Goal: Task Accomplishment & Management: Manage account settings

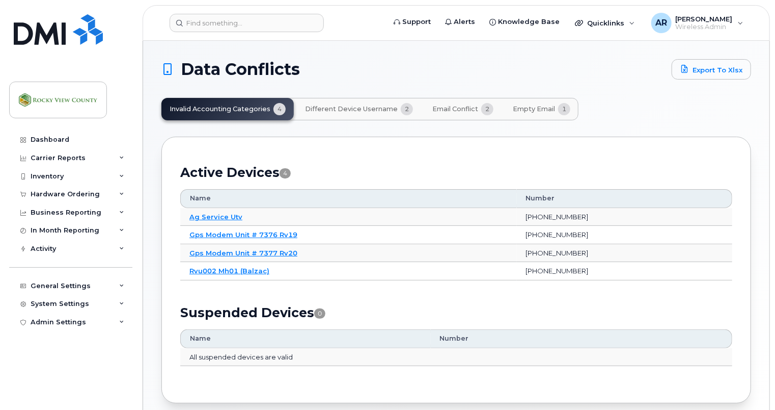
click at [361, 110] on span "Different Device Username" at bounding box center [351, 109] width 93 height 8
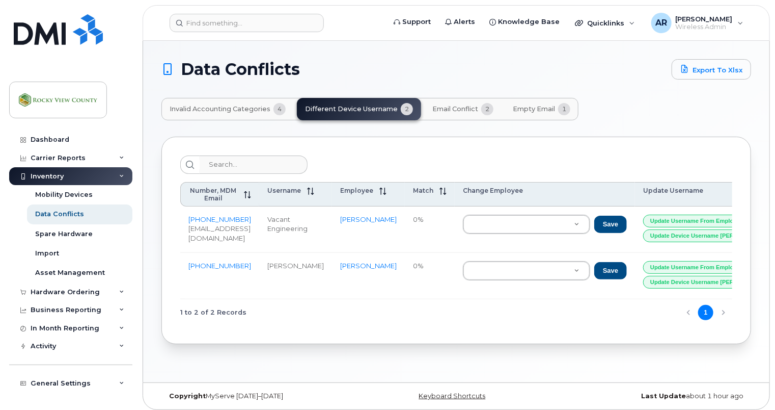
click at [465, 111] on span "Email Conflict" at bounding box center [455, 109] width 46 height 8
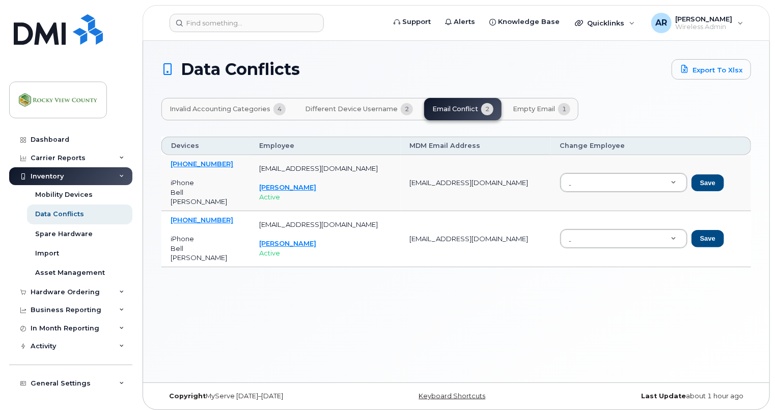
click at [509, 104] on button "Empty Email 1" at bounding box center [542, 109] width 74 height 22
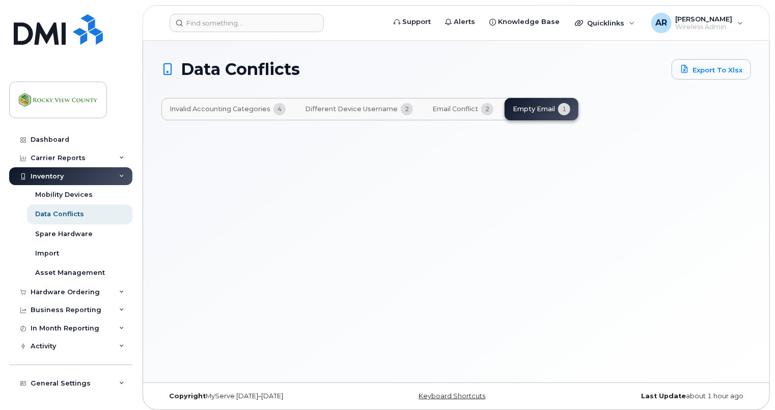
click at [465, 113] on button "Email Conflict 2" at bounding box center [462, 109] width 77 height 22
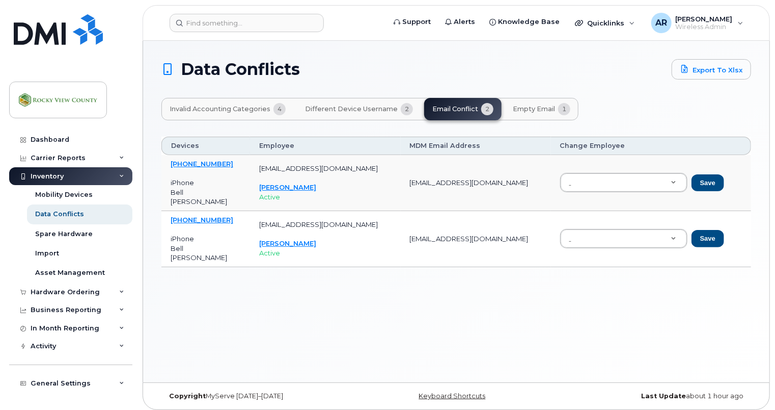
click at [509, 110] on span "Empty Email" at bounding box center [534, 109] width 42 height 8
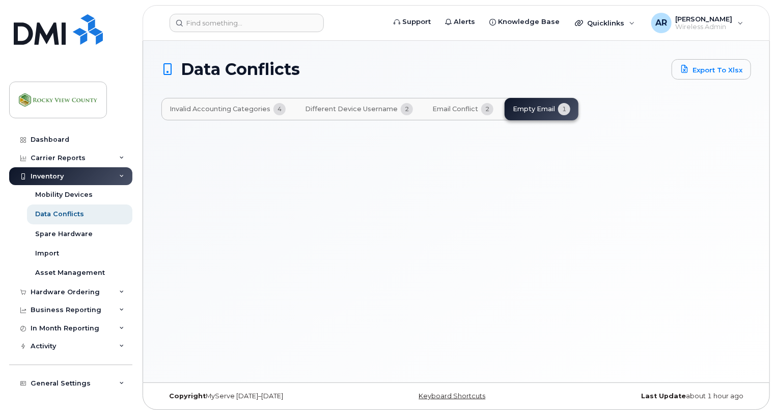
click at [231, 116] on button "Invalid Accounting Categories 4" at bounding box center [227, 109] width 132 height 22
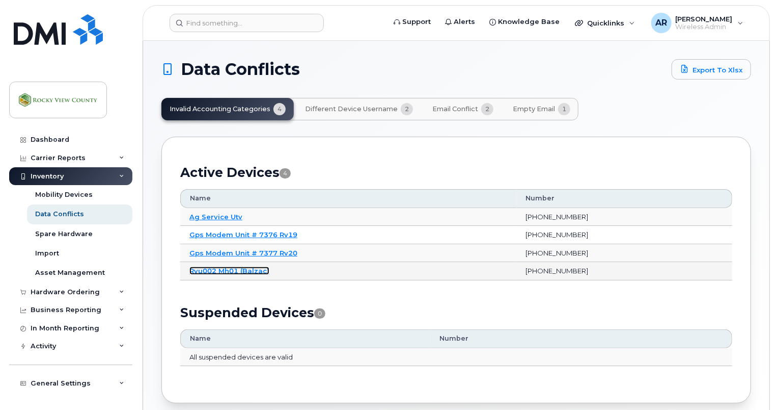
click at [204, 271] on link "Rvu002 Mh01 (Balzac)" at bounding box center [229, 270] width 80 height 8
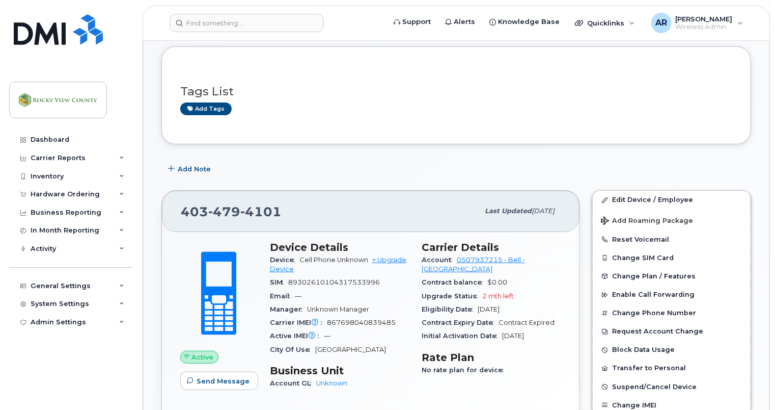
scroll to position [102, 0]
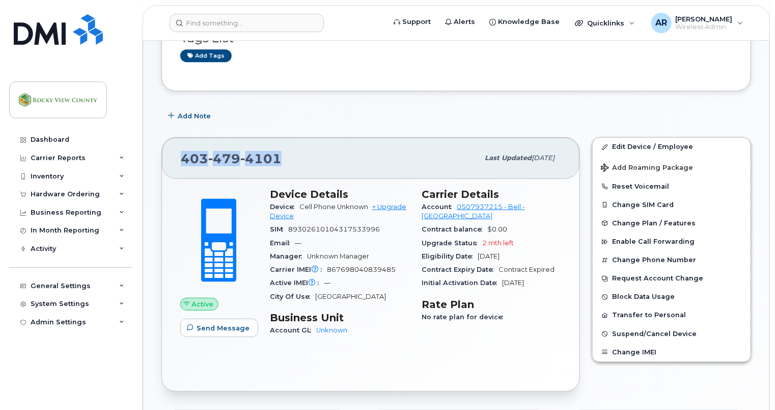
drag, startPoint x: 280, startPoint y: 162, endPoint x: 153, endPoint y: 160, distance: 126.8
click at [153, 160] on div "Rvu002 Mh01 (Balzac) Active Tags List Add tags Add Note [PHONE_NUMBER] Last upd…" at bounding box center [456, 398] width 627 height 919
drag, startPoint x: 153, startPoint y: 160, endPoint x: 196, endPoint y: 153, distance: 42.9
copy span "403 479 4101"
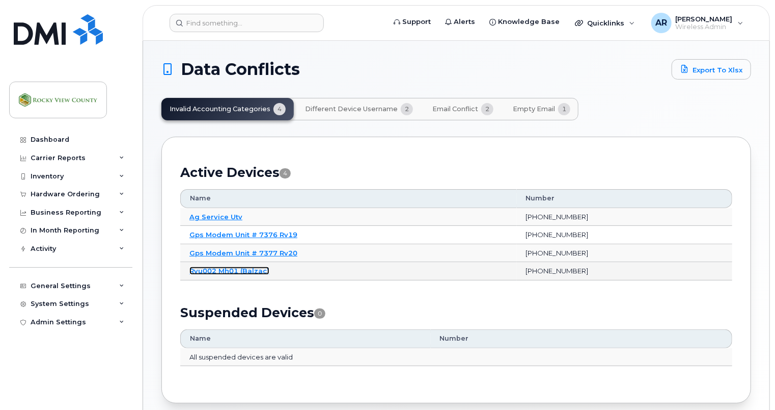
click at [230, 271] on link "Rvu002 Mh01 (Balzac)" at bounding box center [229, 270] width 80 height 8
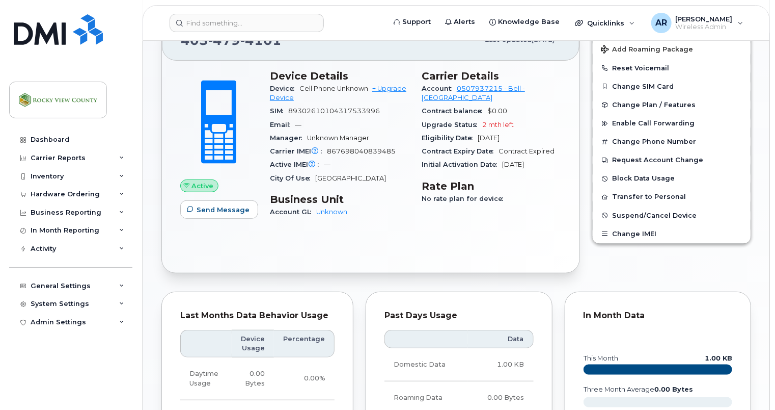
scroll to position [255, 0]
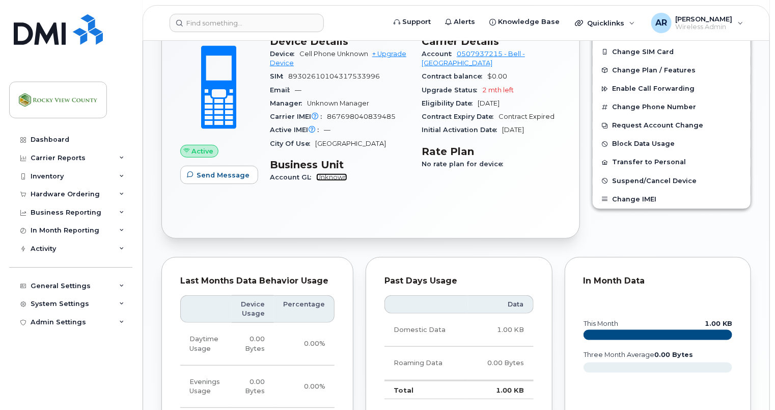
click at [337, 179] on link "Unknown" at bounding box center [331, 177] width 31 height 8
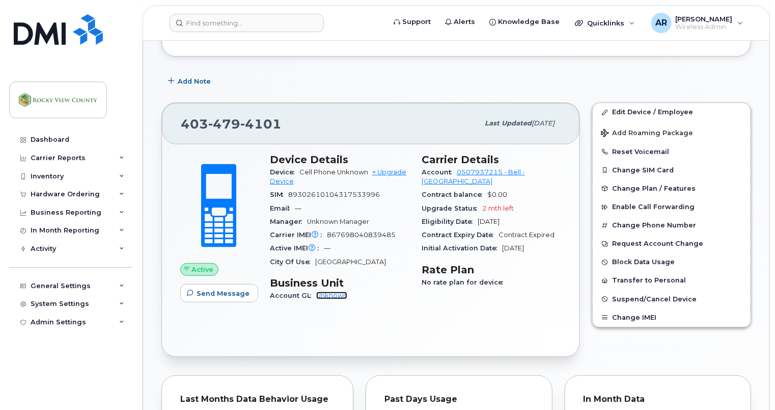
scroll to position [51, 0]
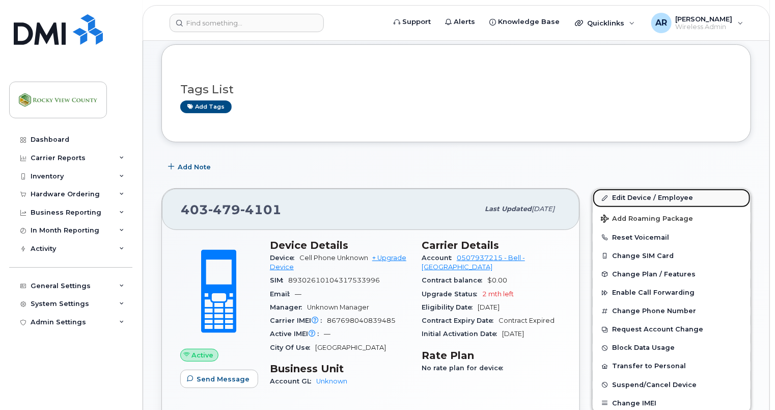
click at [627, 196] on link "Edit Device / Employee" at bounding box center [672, 197] width 158 height 18
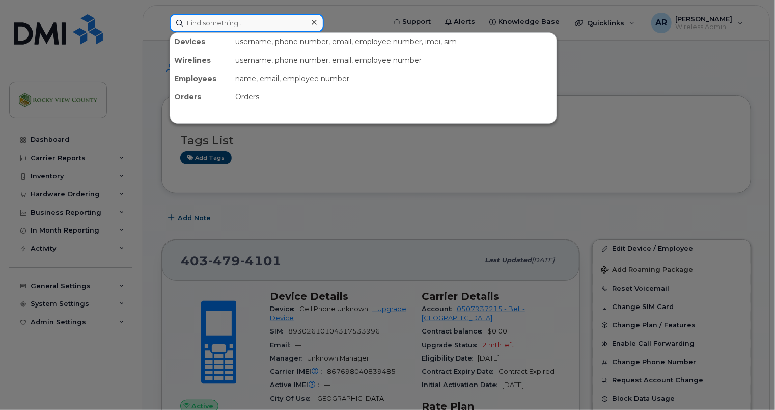
click at [217, 26] on input at bounding box center [247, 23] width 154 height 18
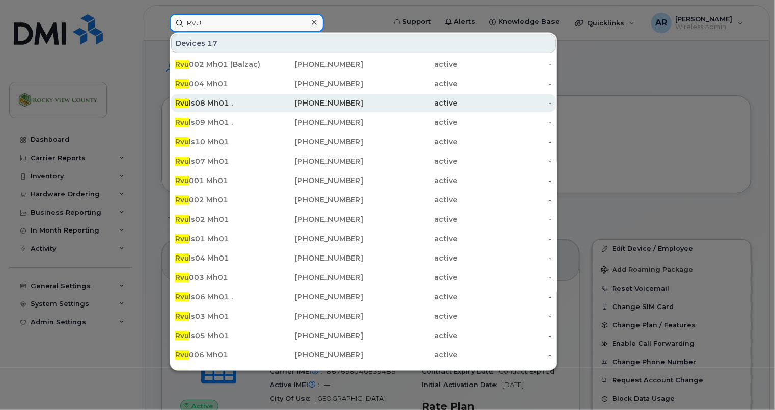
type input "RVU"
click at [216, 104] on div "Rvu ls08 Mh01 ." at bounding box center [222, 103] width 94 height 10
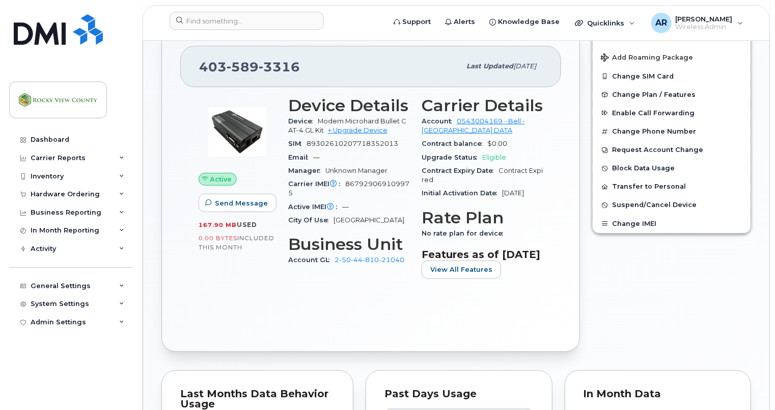
scroll to position [255, 0]
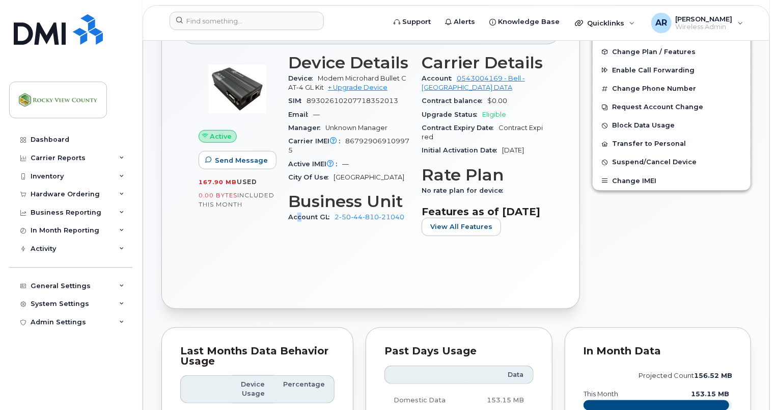
drag, startPoint x: 386, startPoint y: 217, endPoint x: 298, endPoint y: 259, distance: 96.6
click at [298, 250] on div "Device Details Device Modem Microhard Bullet CAT-4 GL Kit + Upgrade Device SIM …" at bounding box center [348, 148] width 133 height 203
drag, startPoint x: 298, startPoint y: 259, endPoint x: 412, endPoint y: 298, distance: 119.7
click at [416, 309] on div "403 589 3316 Last updated Dec 16, 2024 Active Send Message 167.90 MB  used 0.00…" at bounding box center [370, 146] width 419 height 324
drag, startPoint x: 405, startPoint y: 216, endPoint x: 330, endPoint y: 218, distance: 75.4
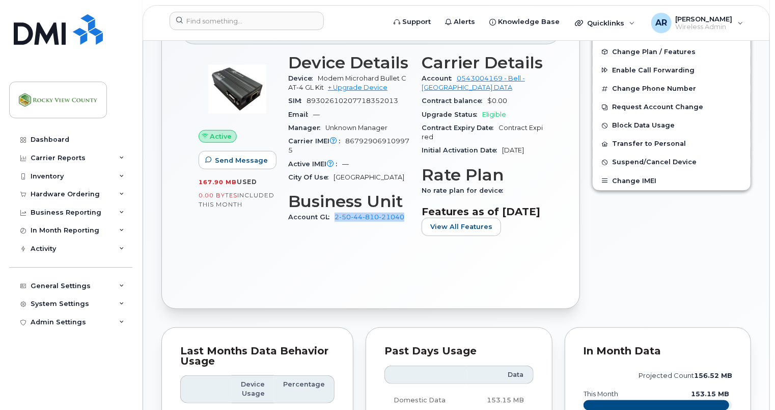
click at [330, 218] on div "Account GL 2-50-44-810-21040" at bounding box center [348, 216] width 121 height 13
copy link "2-50-44-810-21040"
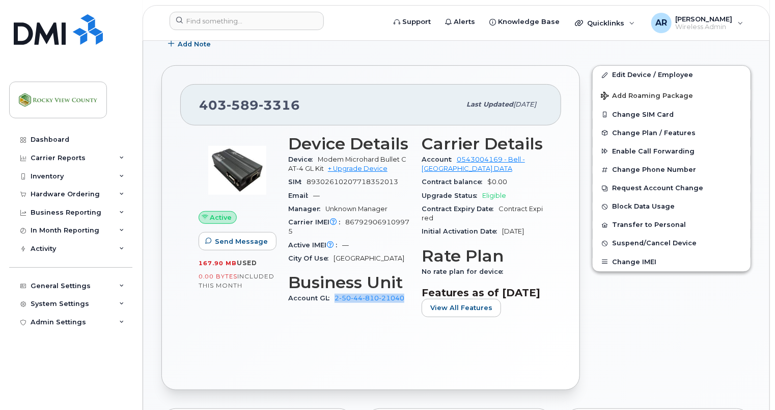
scroll to position [102, 0]
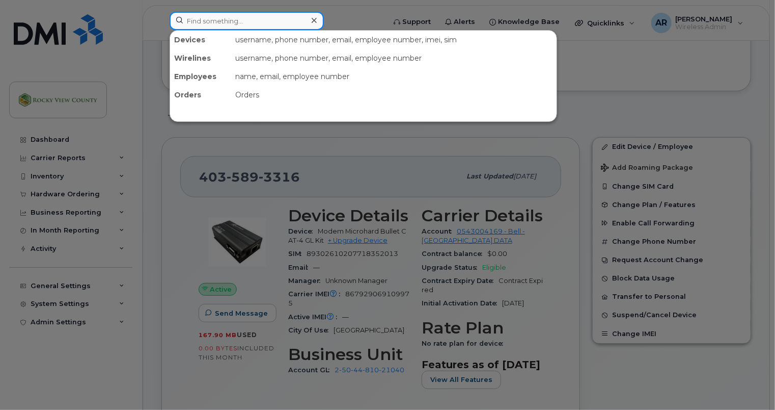
click at [255, 26] on input at bounding box center [247, 21] width 154 height 18
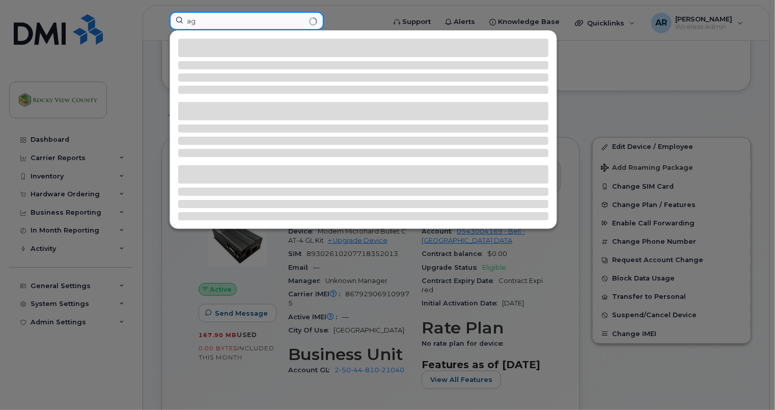
type input "a"
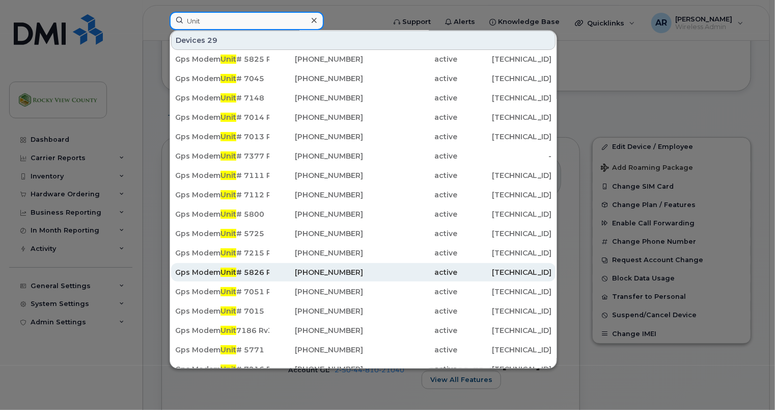
scroll to position [71, 0]
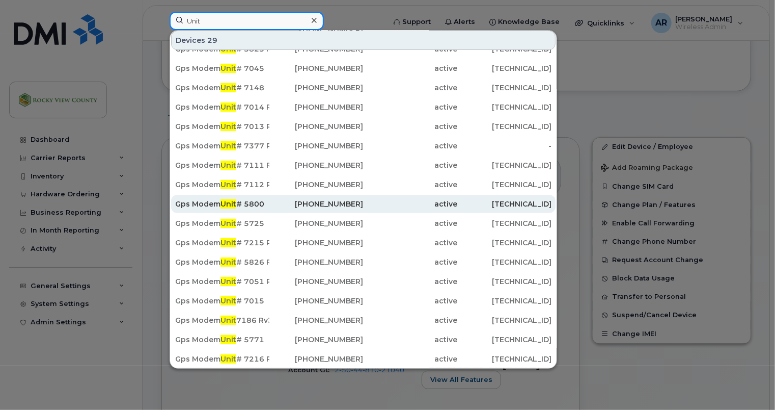
type input "Unit"
click at [258, 199] on div "Gps Modem Unit # 5800" at bounding box center [222, 204] width 94 height 10
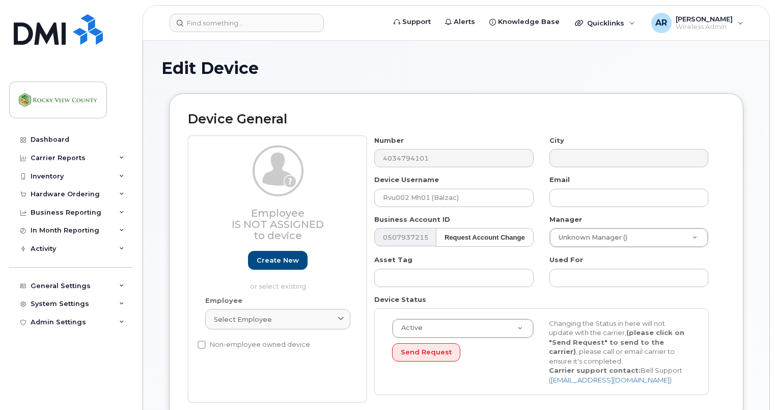
select select "29629295"
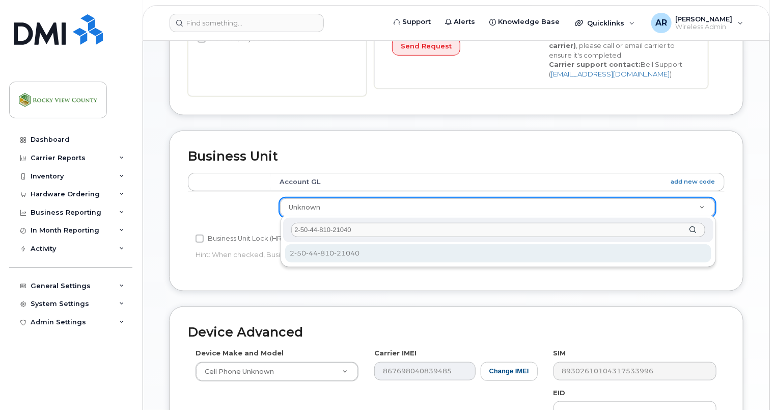
type input "2-50-44-810-21040"
select select "30385582"
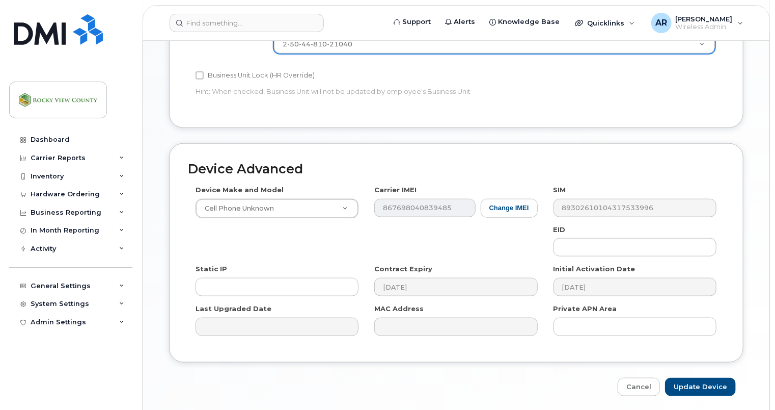
scroll to position [504, 0]
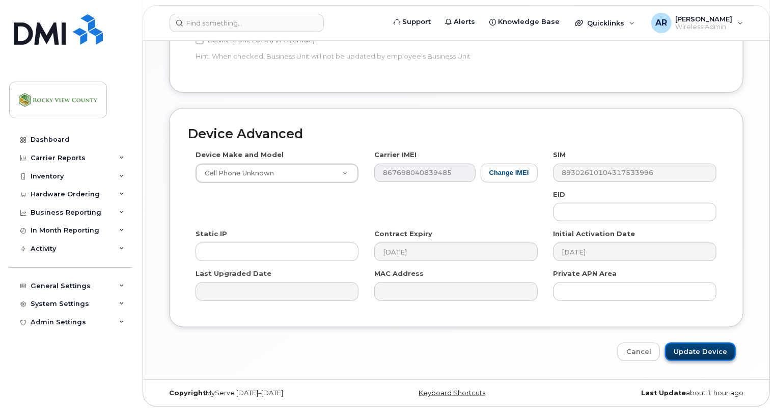
click at [704, 357] on input "Update Device" at bounding box center [700, 351] width 71 height 19
type input "Saving..."
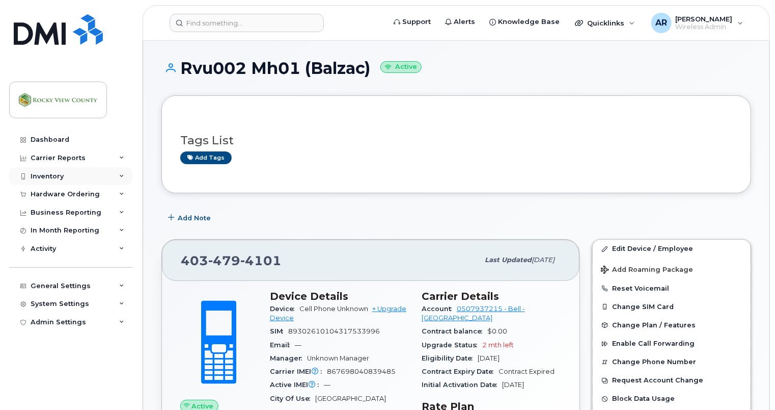
click at [65, 179] on div "Inventory" at bounding box center [70, 176] width 123 height 18
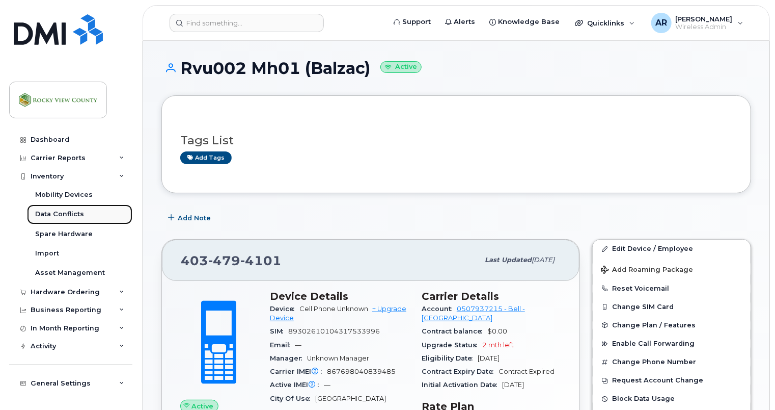
click at [69, 218] on div "Data Conflicts" at bounding box center [59, 213] width 49 height 9
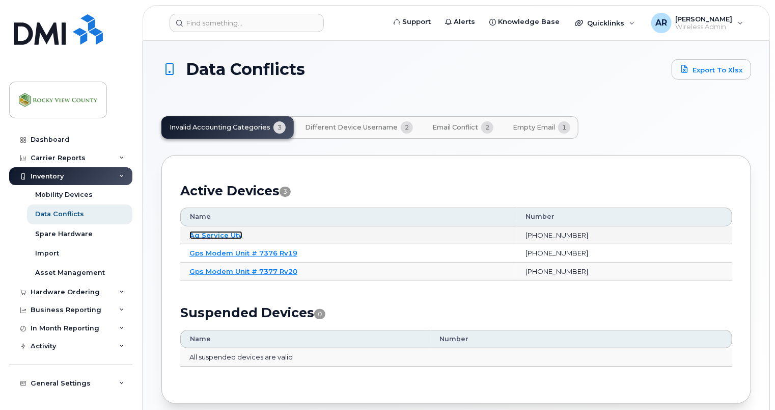
click at [221, 232] on link "Ag Service Utv" at bounding box center [215, 235] width 53 height 8
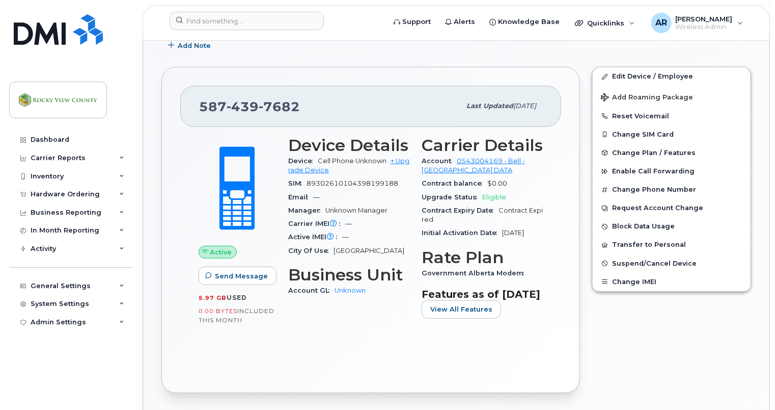
scroll to position [102, 0]
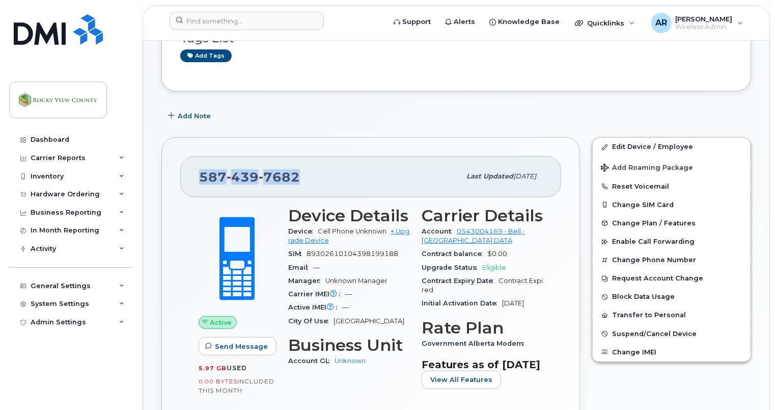
drag, startPoint x: 298, startPoint y: 175, endPoint x: 197, endPoint y: 173, distance: 101.9
click at [197, 173] on div "587 439 7682 Last updated Jul 22, 2025" at bounding box center [370, 176] width 381 height 41
copy span "587 439 7682"
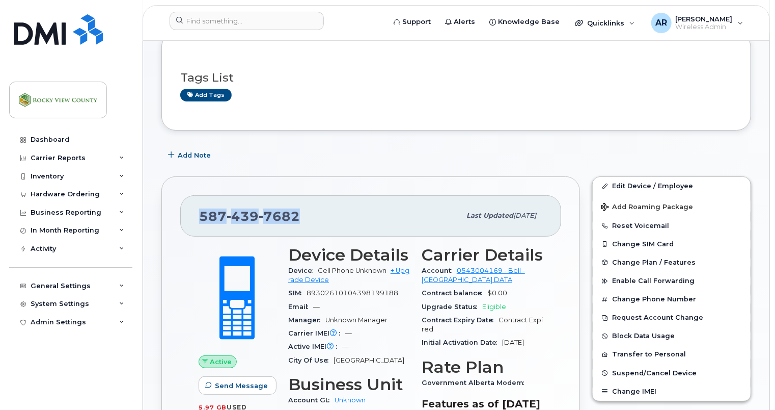
scroll to position [0, 0]
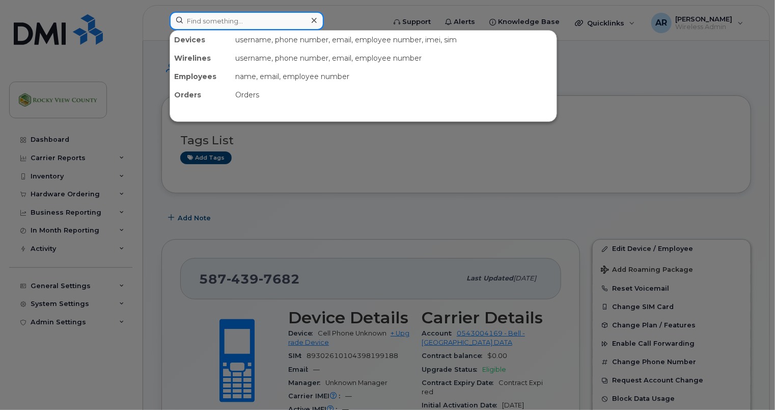
click at [253, 19] on input at bounding box center [247, 21] width 154 height 18
paste input "RV19"
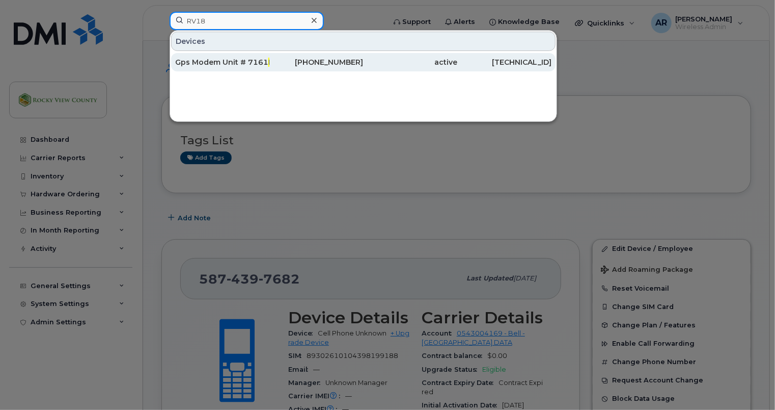
type input "RV18"
click at [239, 63] on div "Gps Modem Unit # 7161 Rv18" at bounding box center [222, 62] width 94 height 10
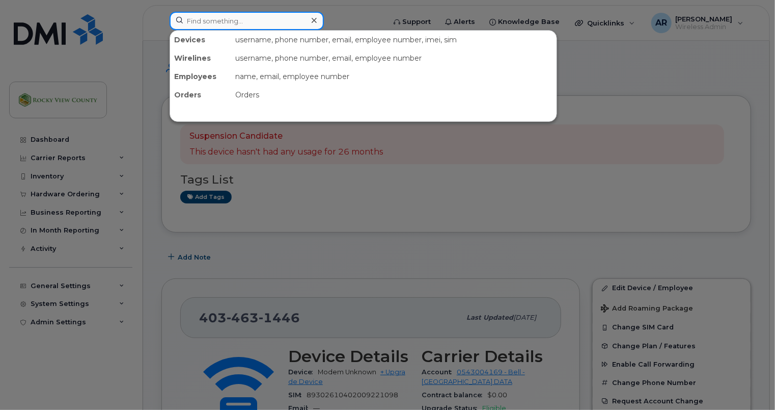
click at [255, 18] on input at bounding box center [247, 21] width 154 height 18
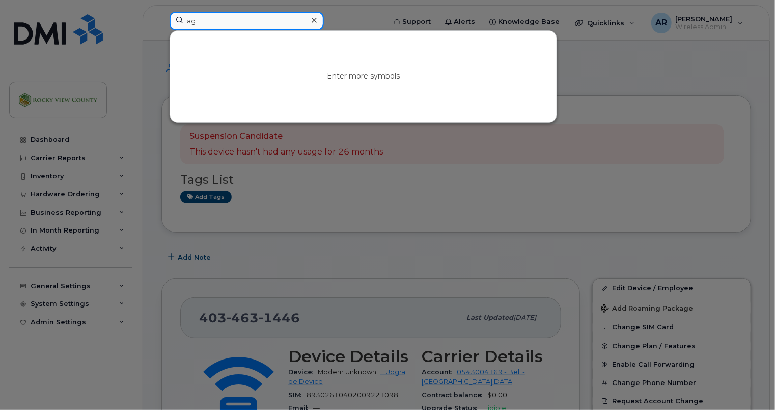
type input "a"
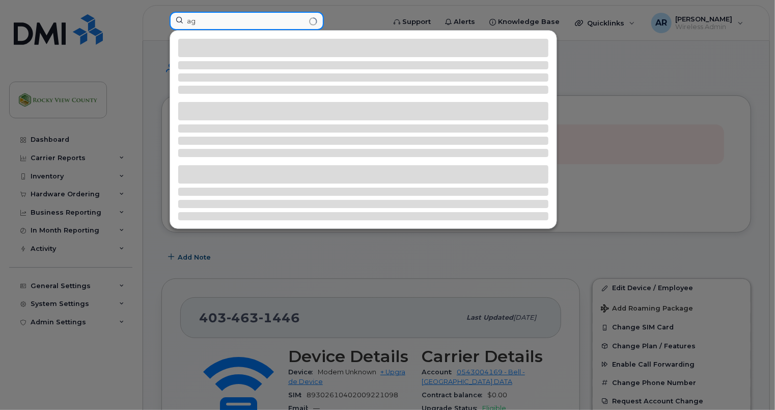
type input "a"
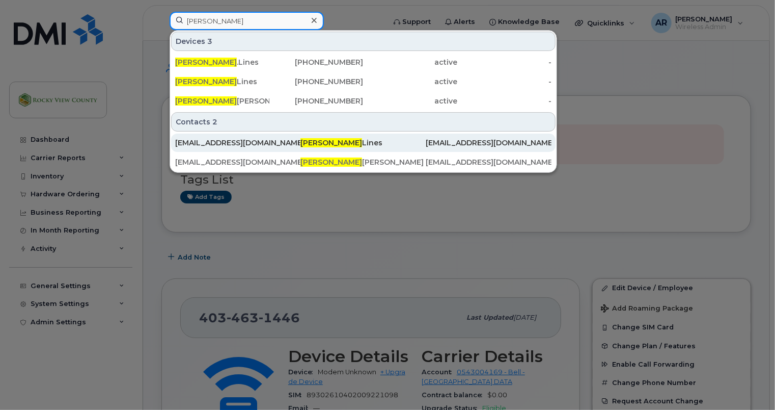
type input "kristyn"
click at [232, 146] on div "[EMAIL_ADDRESS][DOMAIN_NAME]" at bounding box center [237, 143] width 125 height 10
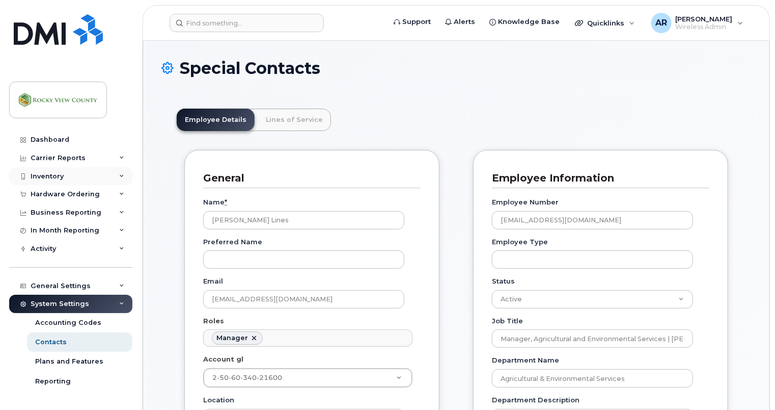
click at [72, 180] on div "Inventory" at bounding box center [70, 176] width 123 height 18
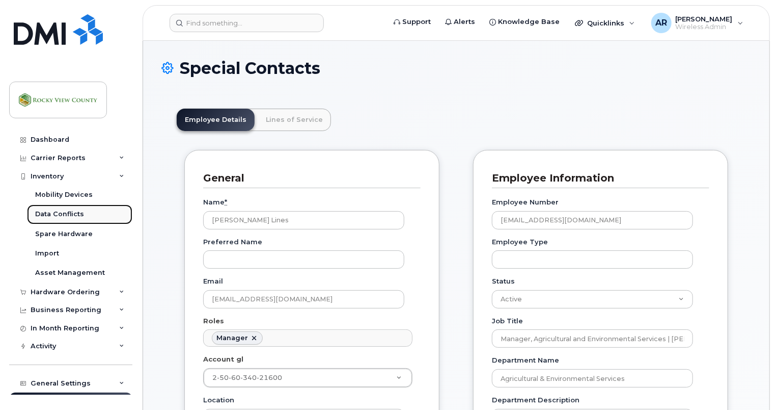
click at [66, 218] on div "Data Conflicts" at bounding box center [59, 213] width 49 height 9
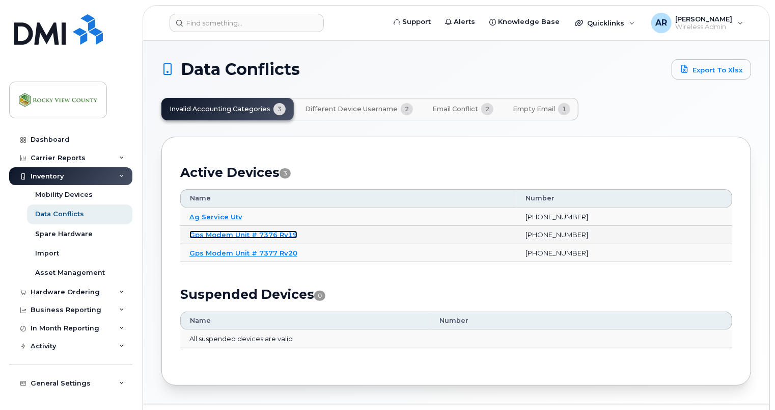
click at [210, 232] on link "Gps Modem Unit # 7376 Rv19" at bounding box center [243, 234] width 108 height 8
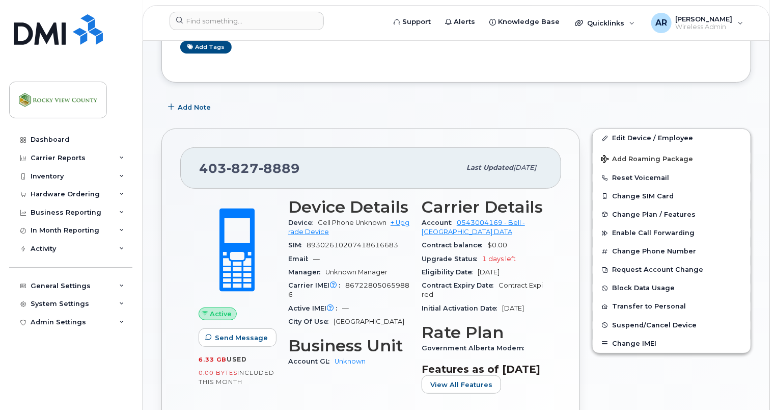
scroll to position [93, 0]
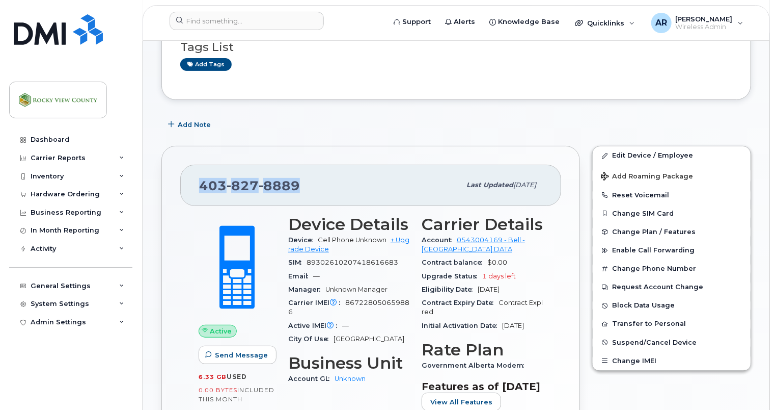
drag, startPoint x: 300, startPoint y: 183, endPoint x: 199, endPoint y: 183, distance: 100.9
click at [199, 183] on div "403 827 8889" at bounding box center [329, 184] width 261 height 21
copy span "403 827 8889"
click at [45, 184] on div "Inventory" at bounding box center [70, 176] width 123 height 18
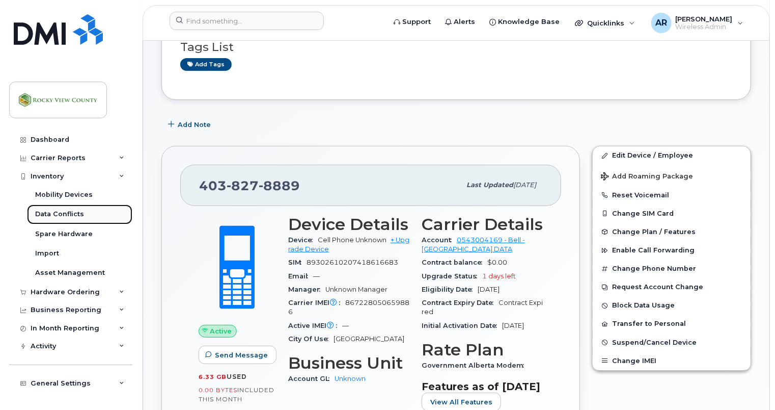
click at [52, 215] on div "Data Conflicts" at bounding box center [59, 213] width 49 height 9
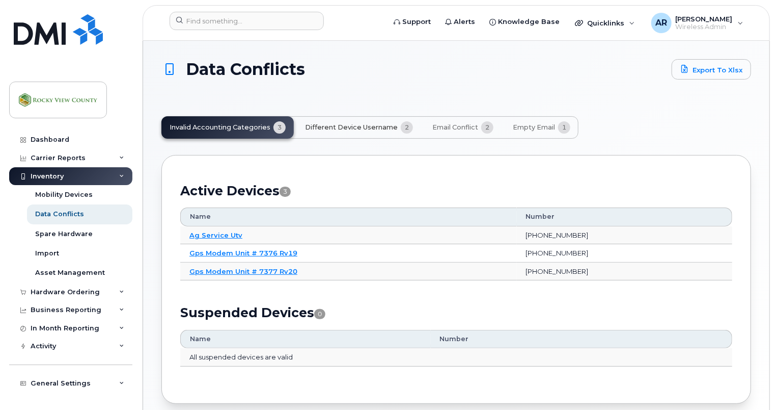
click at [332, 124] on span "Different Device Username" at bounding box center [351, 127] width 93 height 8
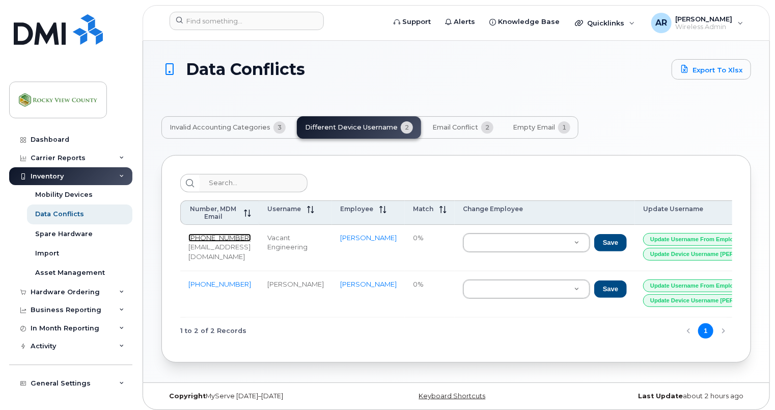
click at [224, 233] on link "403-831-1211" at bounding box center [219, 237] width 63 height 8
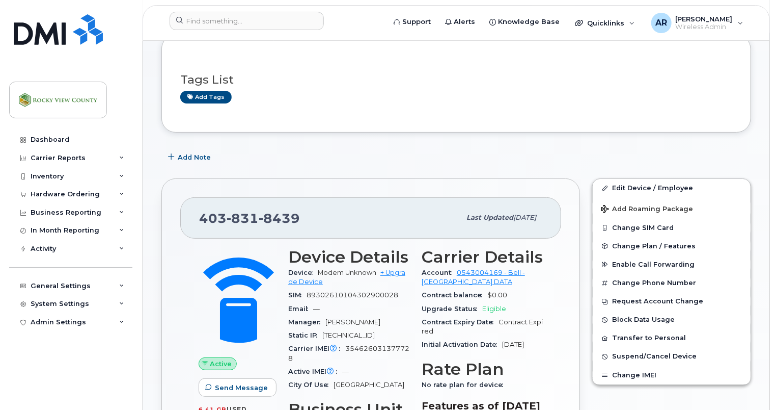
scroll to position [153, 0]
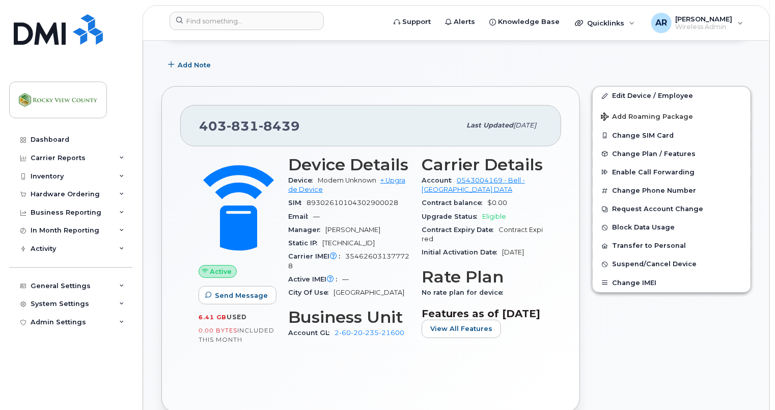
click at [299, 382] on div "Active Send Message 6.41 GB  used 0.00 Bytes  included this month Device Detail…" at bounding box center [370, 270] width 381 height 248
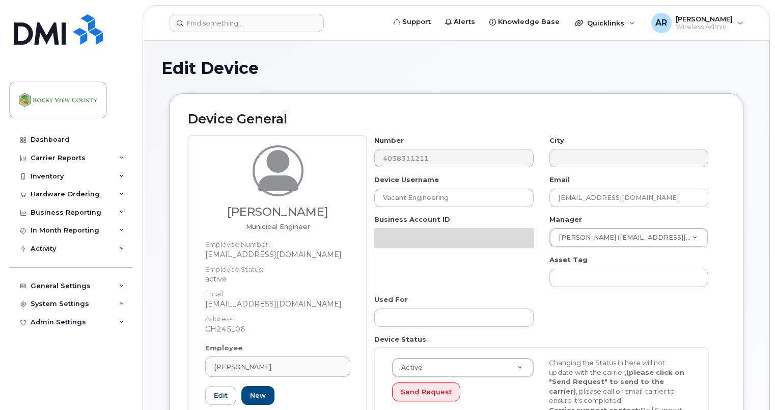
select select "29629336"
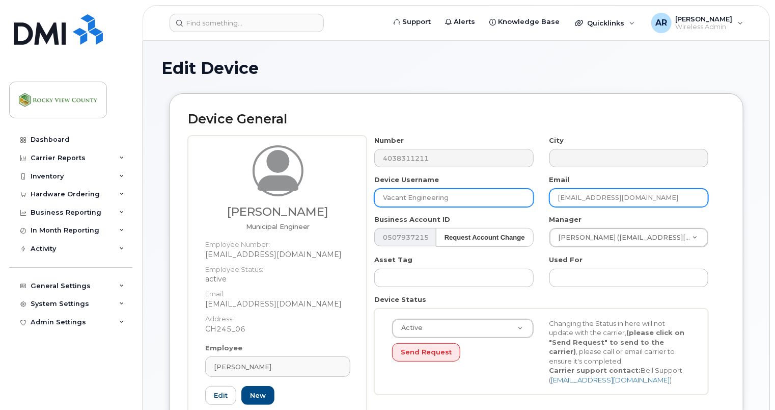
drag, startPoint x: 643, startPoint y: 198, endPoint x: 520, endPoint y: 202, distance: 122.8
click at [520, 202] on div "Number 4038311211 City Device Username Vacant Engineering Email psontrop@rockyv…" at bounding box center [542, 268] width 350 height 267
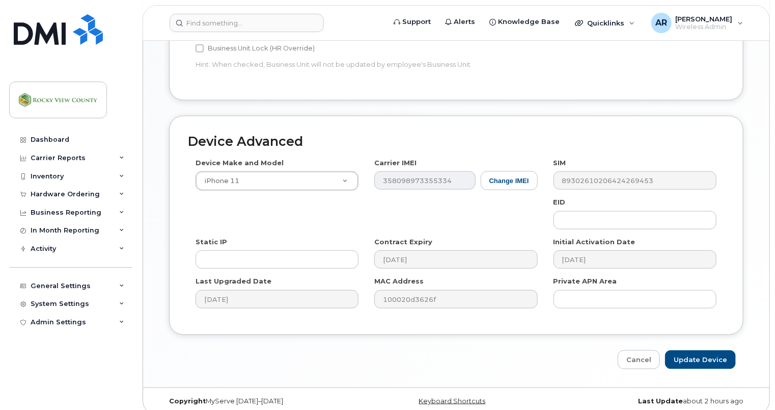
scroll to position [545, 0]
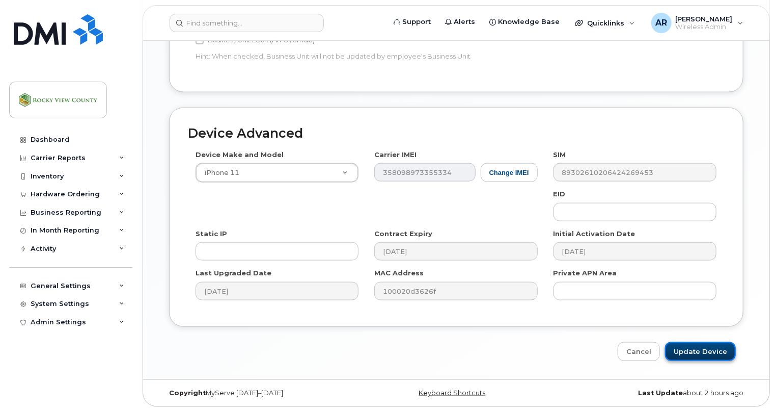
click at [715, 348] on input "Update Device" at bounding box center [700, 351] width 71 height 19
type input "Saving..."
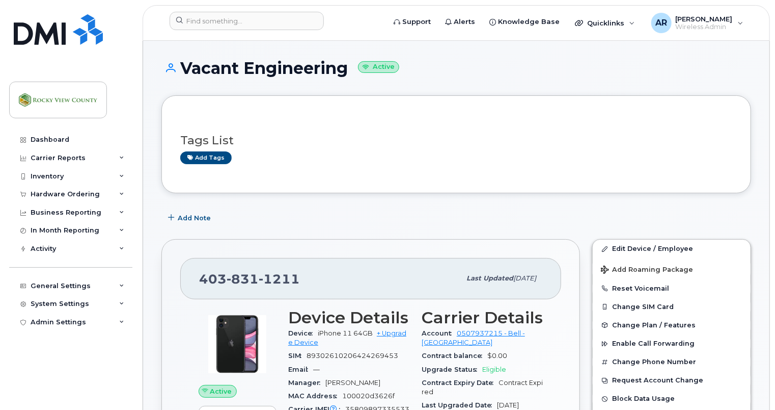
click at [347, 371] on div "Email —" at bounding box center [348, 369] width 121 height 13
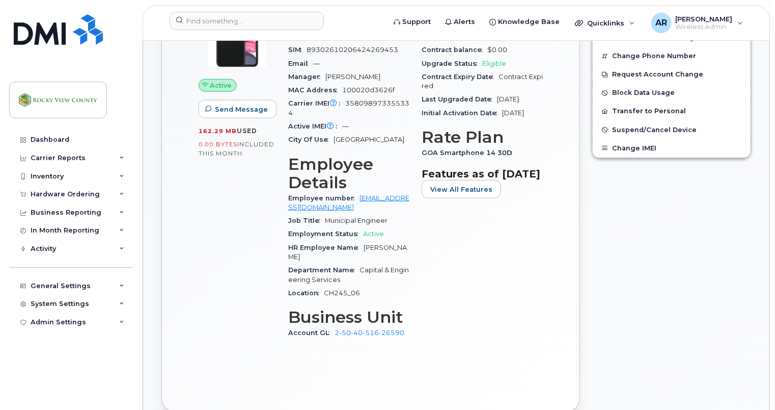
scroll to position [51, 0]
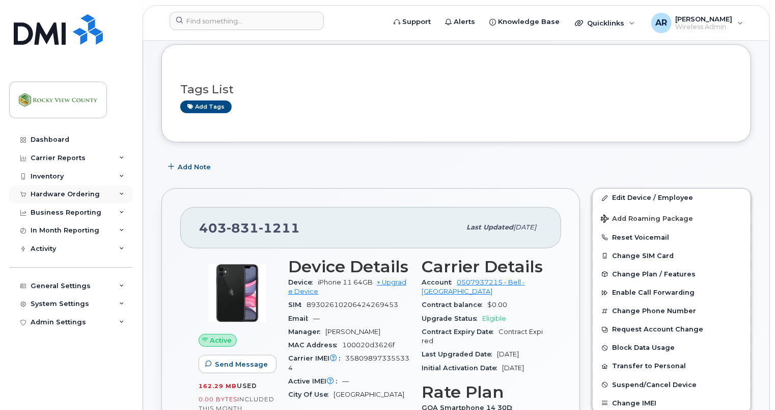
click at [51, 195] on div "Hardware Ordering" at bounding box center [65, 194] width 69 height 8
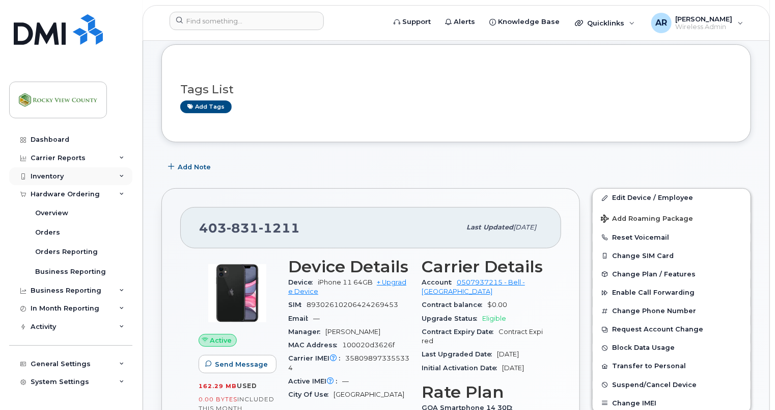
click at [48, 178] on div "Inventory" at bounding box center [47, 176] width 33 height 8
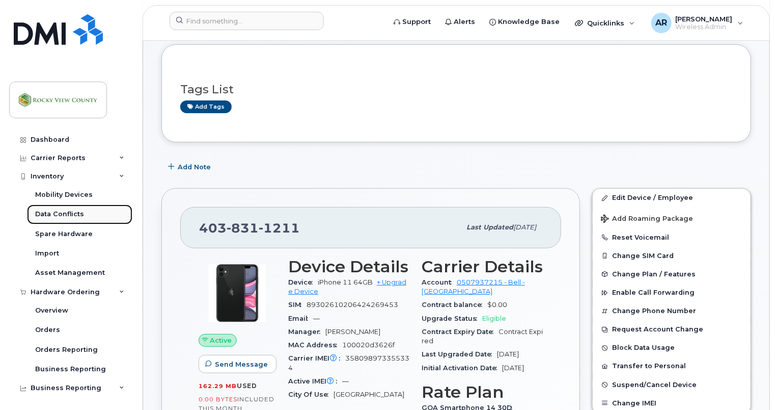
click at [63, 215] on div "Data Conflicts" at bounding box center [59, 213] width 49 height 9
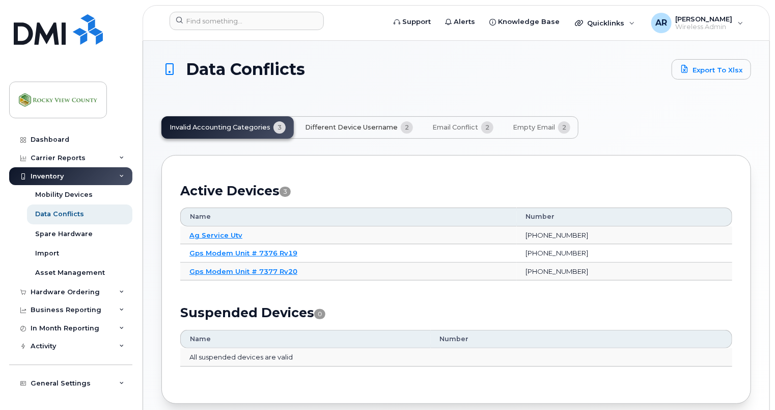
click at [359, 125] on span "Different Device Username" at bounding box center [351, 127] width 93 height 8
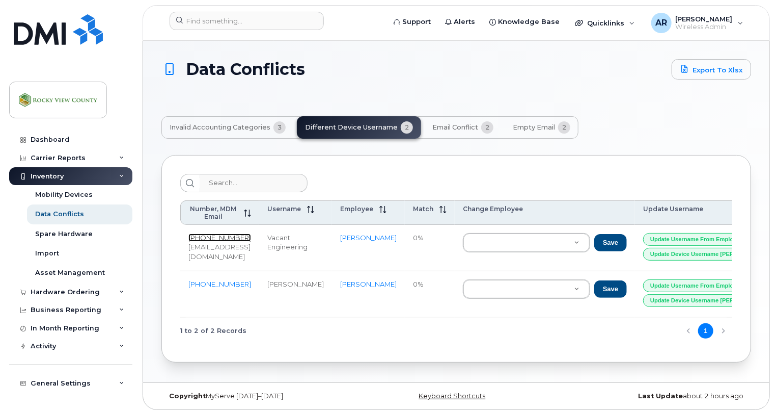
click at [216, 233] on link "403-831-1211" at bounding box center [219, 237] width 63 height 8
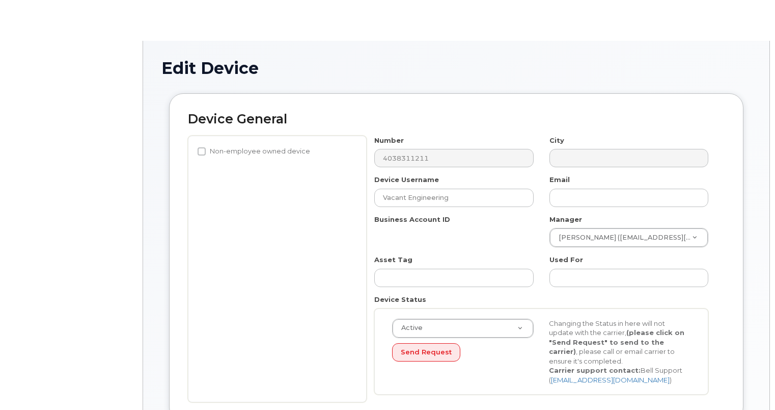
select select "29629336"
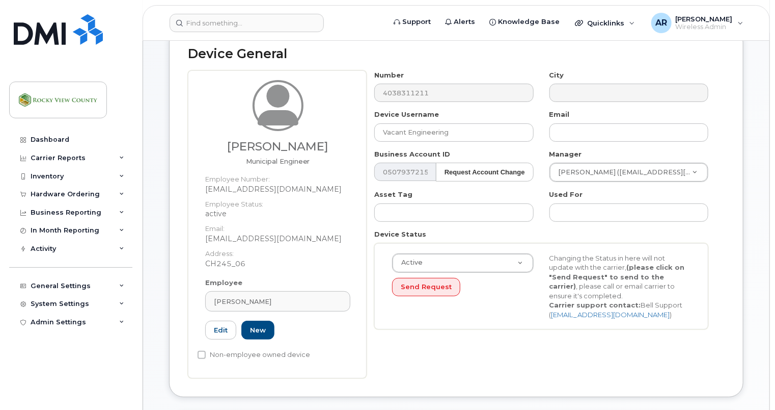
scroll to position [102, 0]
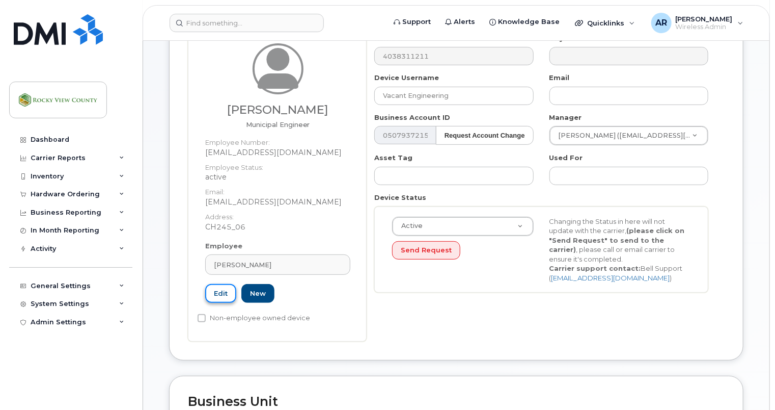
click at [223, 290] on link "Edit" at bounding box center [220, 293] width 31 height 19
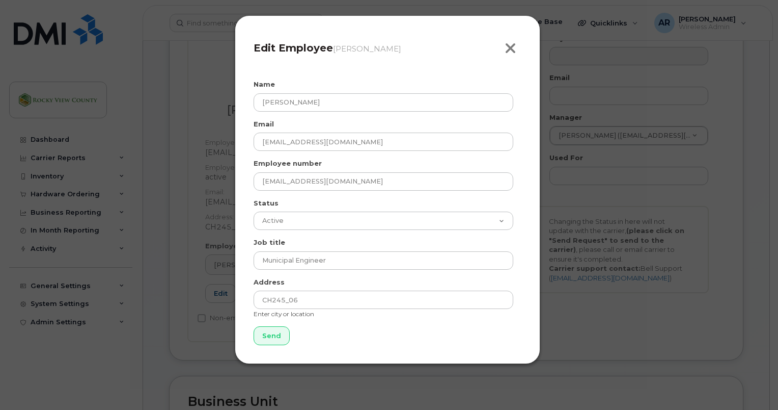
click at [509, 45] on icon "button" at bounding box center [511, 48] width 12 height 15
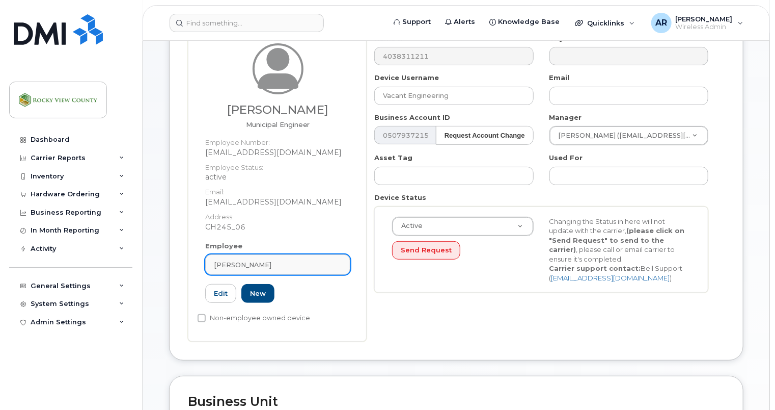
click at [288, 269] on div "[PERSON_NAME]" at bounding box center [278, 265] width 128 height 10
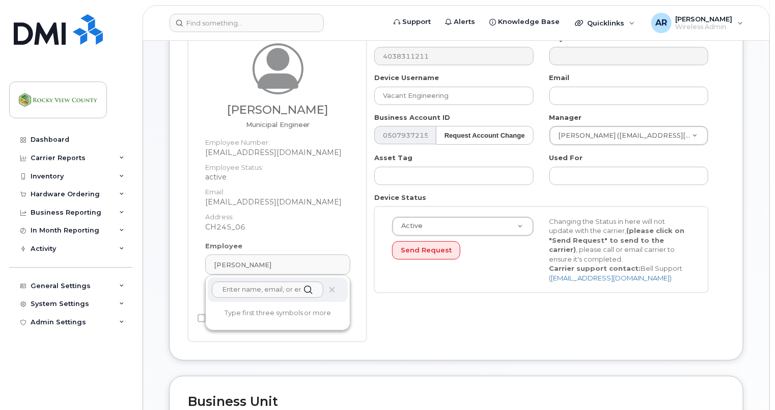
click at [330, 293] on div at bounding box center [278, 289] width 140 height 24
click at [333, 289] on icon at bounding box center [332, 289] width 7 height 7
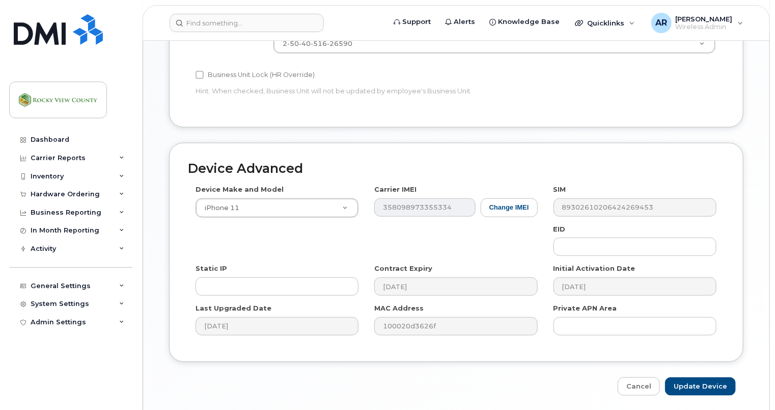
scroll to position [504, 0]
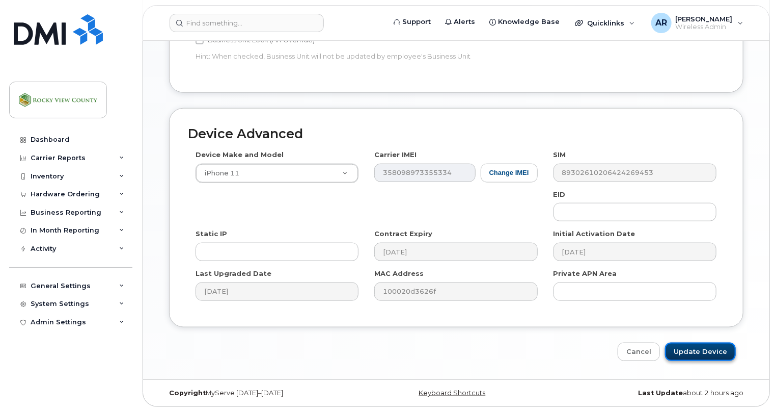
click at [693, 352] on input "Update Device" at bounding box center [700, 351] width 71 height 19
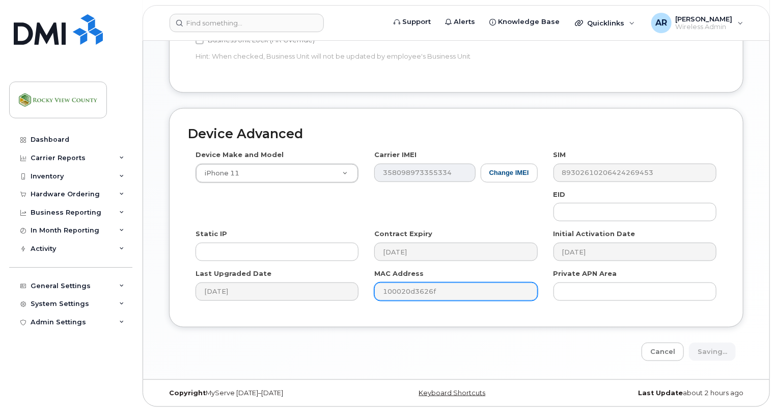
type input "Saving..."
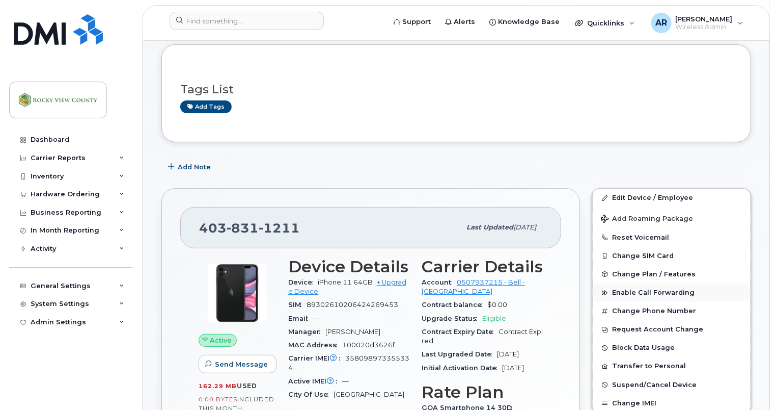
scroll to position [153, 0]
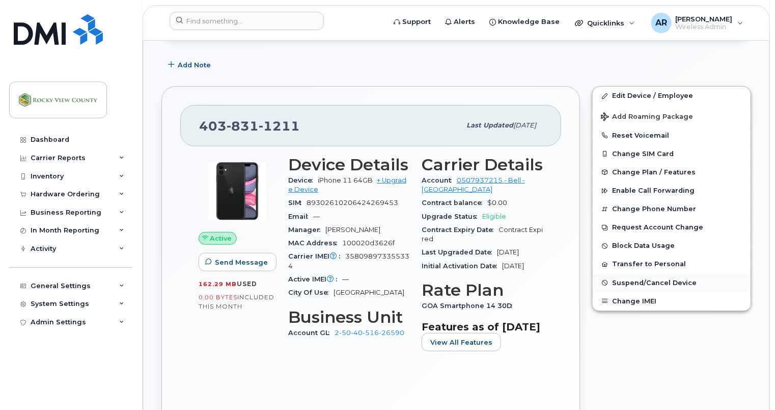
click at [636, 283] on span "Suspend/Cancel Device" at bounding box center [654, 283] width 85 height 8
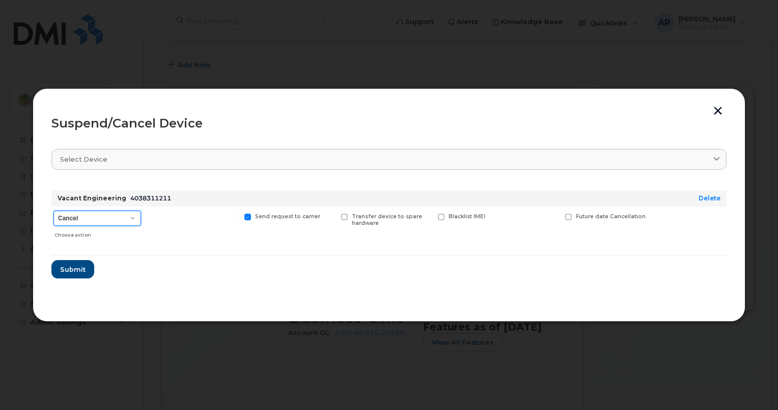
click at [80, 220] on select "Cancel Suspend - Extend Suspension Suspend - Reduced Rate Suspend - Full Rate S…" at bounding box center [97, 217] width 88 height 15
select select "[object Object]"
click at [53, 210] on select "Cancel Suspend - Extend Suspension Suspend - Reduced Rate Suspend - Full Rate S…" at bounding box center [97, 217] width 88 height 15
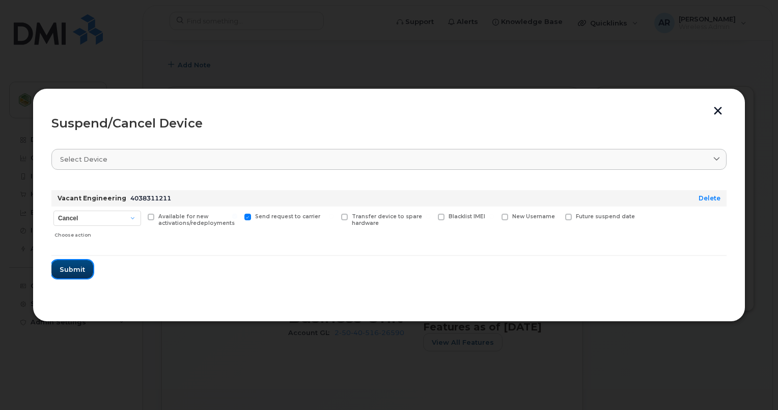
click at [78, 269] on span "Submit" at bounding box center [72, 269] width 25 height 10
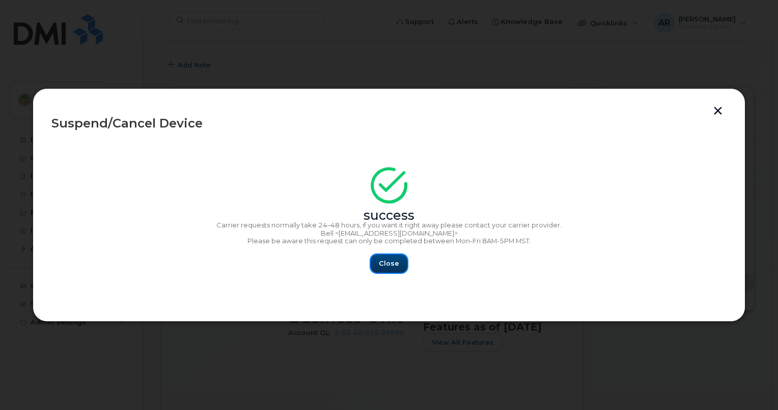
click at [375, 259] on button "Close" at bounding box center [389, 263] width 37 height 18
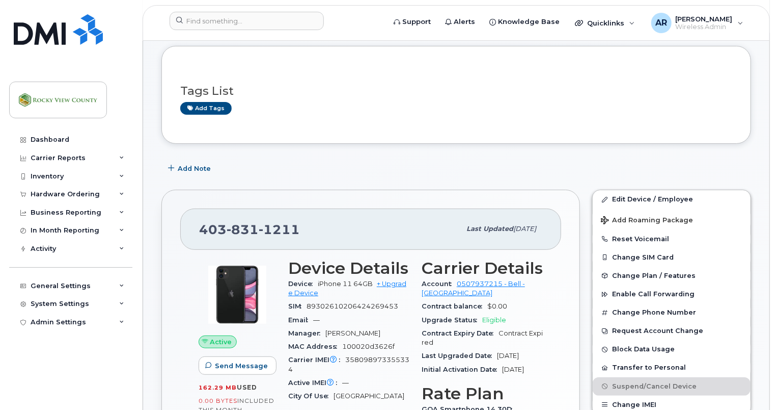
scroll to position [0, 0]
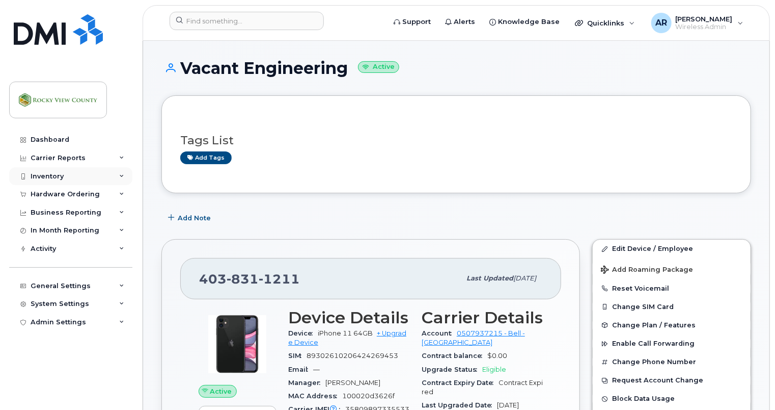
click at [67, 177] on div "Inventory" at bounding box center [70, 176] width 123 height 18
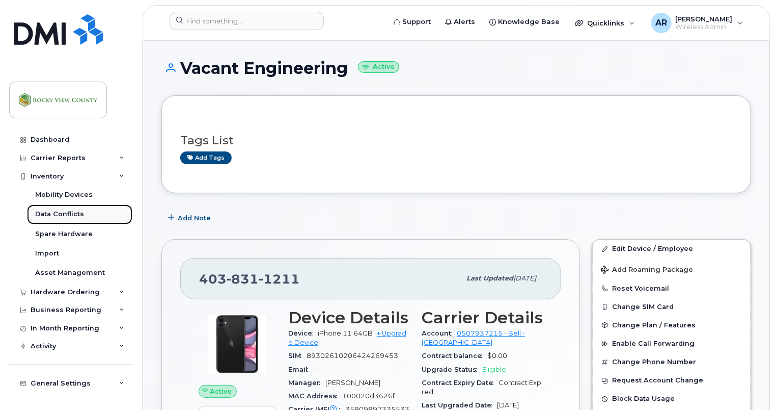
click at [65, 214] on div "Data Conflicts" at bounding box center [59, 213] width 49 height 9
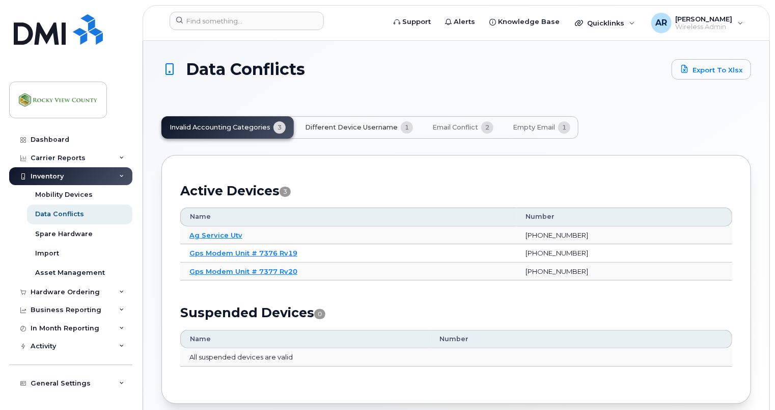
click at [348, 126] on span "Different Device Username" at bounding box center [351, 127] width 93 height 8
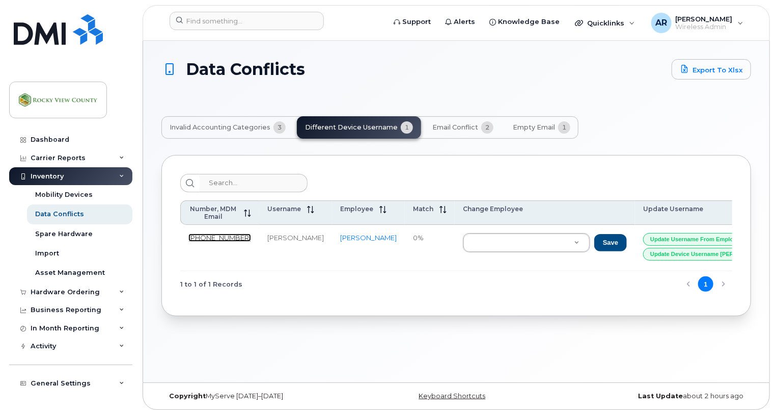
click at [224, 238] on link "587-834-6073" at bounding box center [219, 237] width 63 height 8
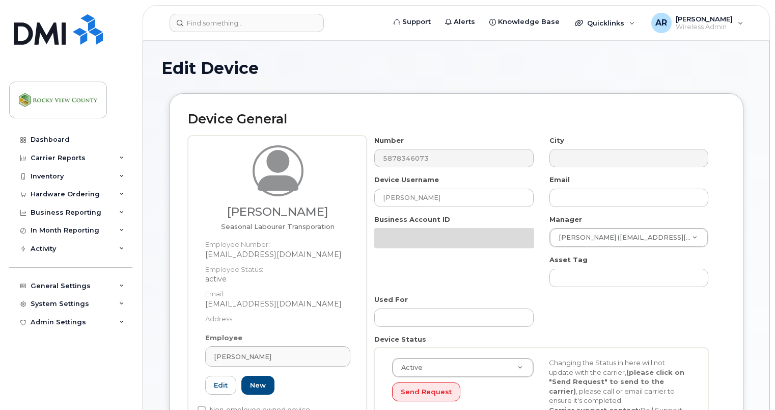
select select "29629302"
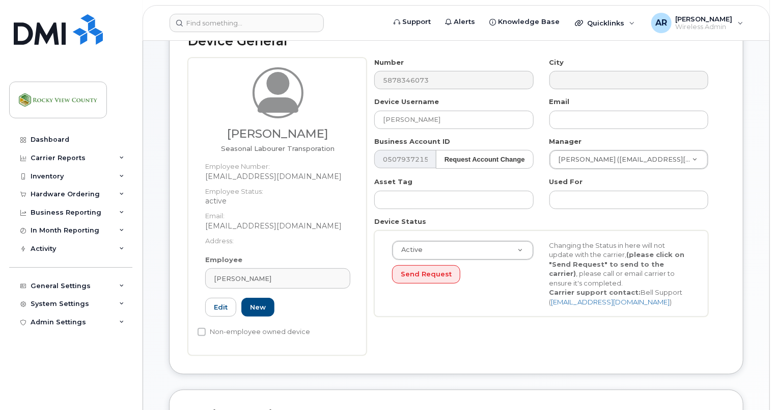
scroll to position [153, 0]
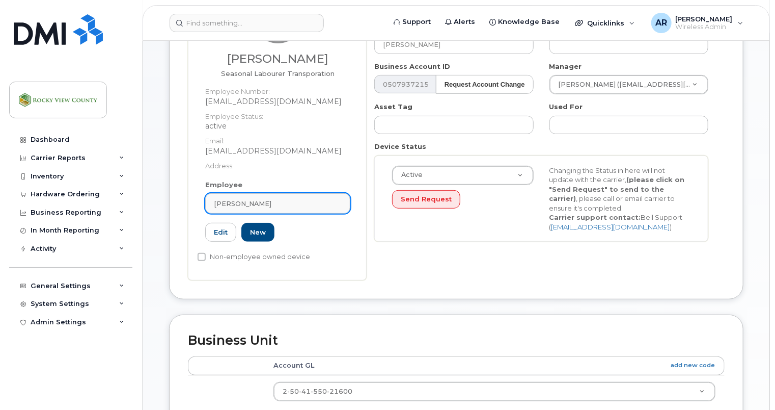
click at [280, 201] on div "[PERSON_NAME]" at bounding box center [278, 204] width 128 height 10
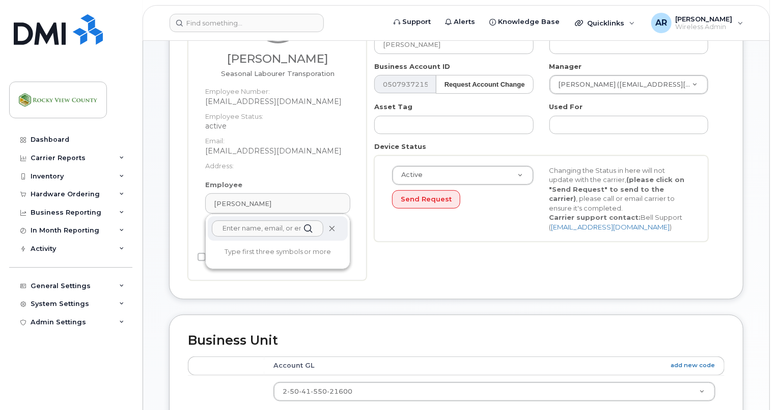
click at [333, 227] on icon at bounding box center [332, 228] width 7 height 7
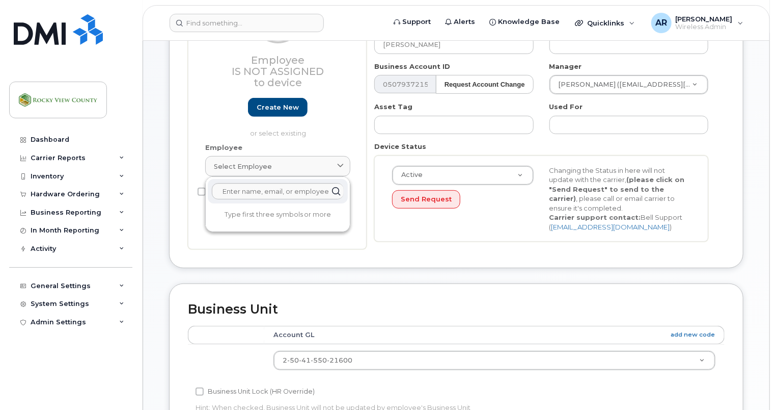
scroll to position [116, 0]
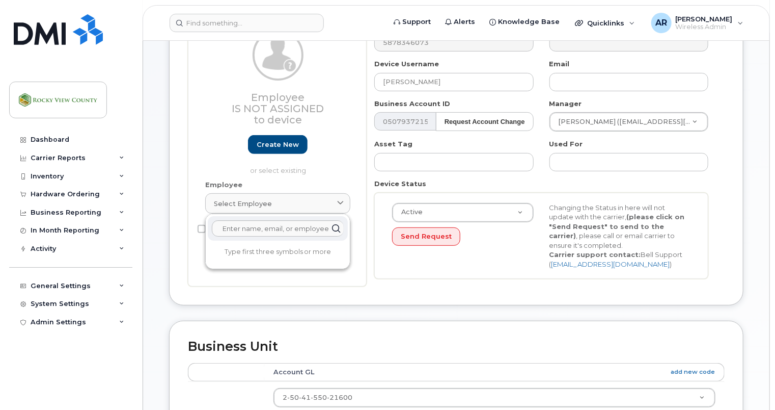
click at [399, 278] on div "Number 5878346073 City Device Username [PERSON_NAME] Email Business Account ID …" at bounding box center [542, 153] width 350 height 267
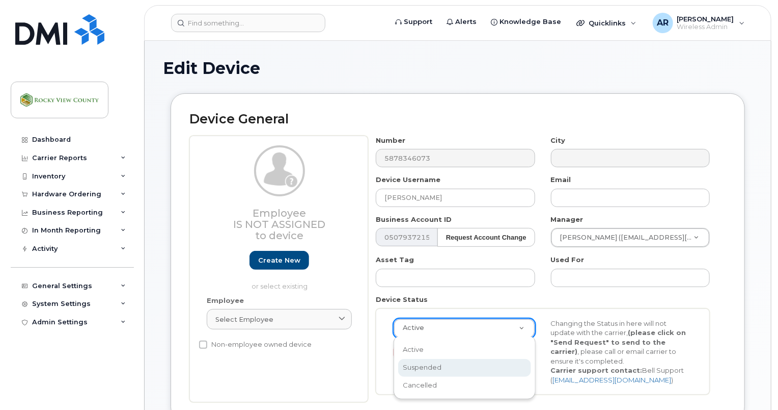
scroll to position [0, 3]
select select "suspended"
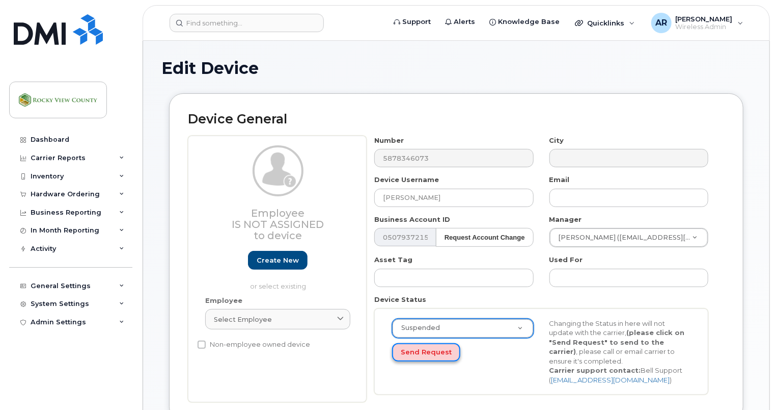
click at [444, 349] on button "Send Request" at bounding box center [426, 352] width 68 height 19
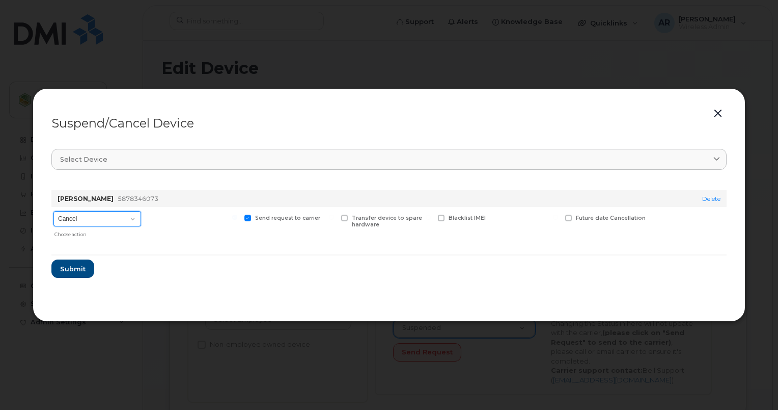
click at [68, 222] on select "Cancel Suspend - Extend Suspension Suspend - Reduced Rate Suspend - Full Rate S…" at bounding box center [97, 218] width 88 height 15
select select "[object Object]"
click at [53, 211] on select "Cancel Suspend - Extend Suspension Suspend - Reduced Rate Suspend - Full Rate S…" at bounding box center [97, 218] width 88 height 15
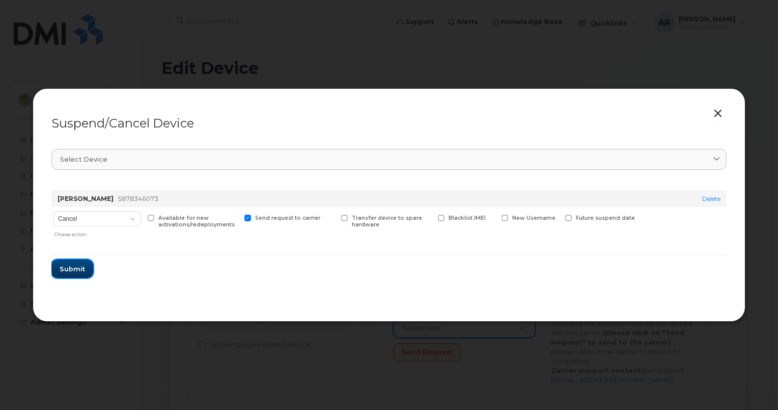
click at [78, 269] on span "Submit" at bounding box center [72, 269] width 25 height 10
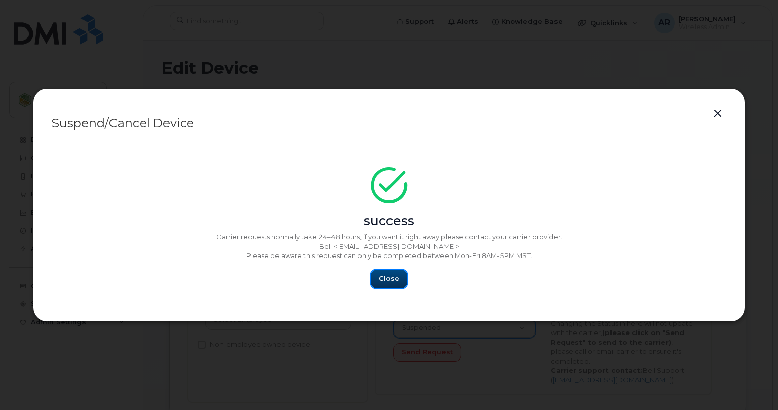
click at [393, 274] on button "Close" at bounding box center [389, 278] width 37 height 18
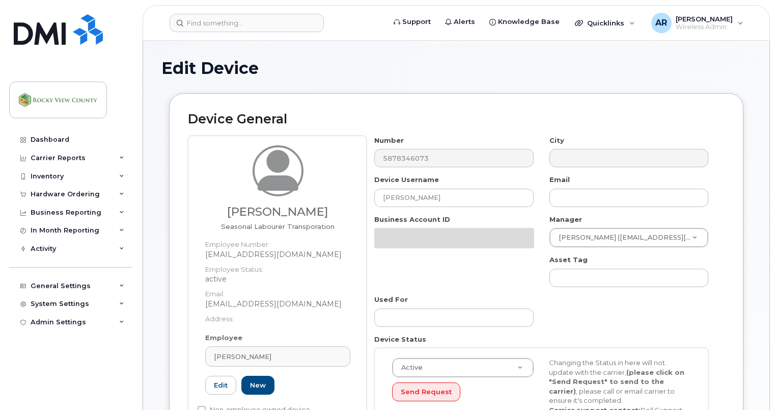
select select "29629302"
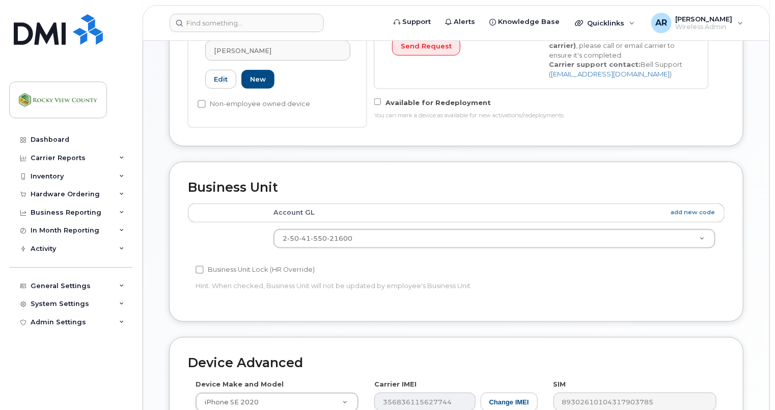
scroll to position [535, 0]
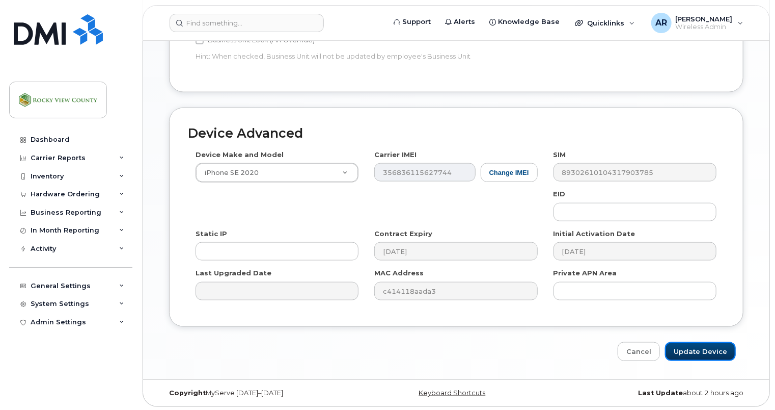
drag, startPoint x: 711, startPoint y: 351, endPoint x: 661, endPoint y: 332, distance: 53.5
click at [711, 351] on input "Update Device" at bounding box center [700, 351] width 71 height 19
type input "Saving..."
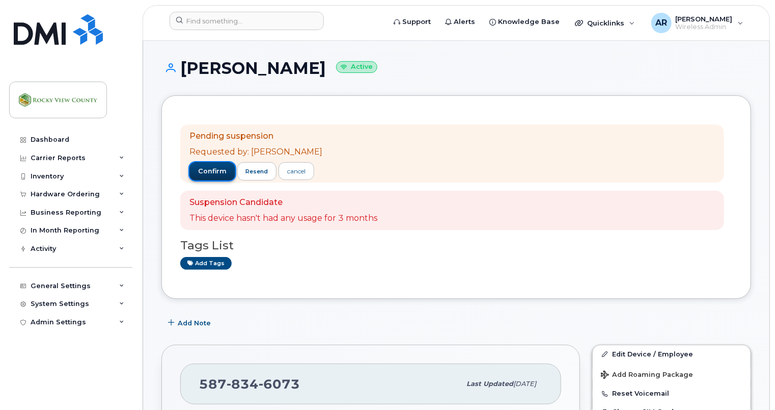
click at [206, 169] on span "confirm" at bounding box center [212, 171] width 29 height 9
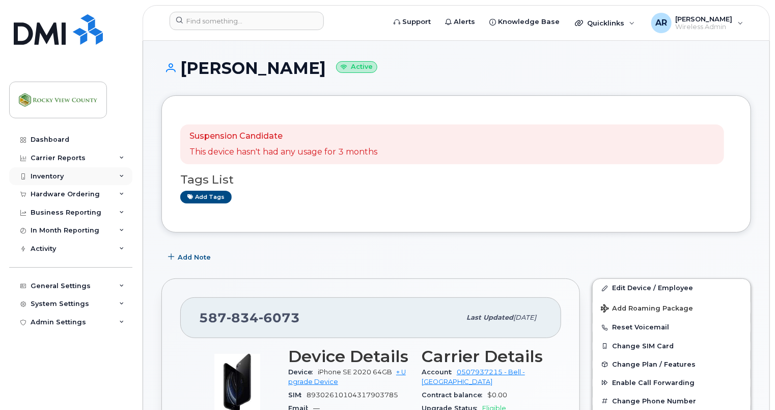
click at [59, 176] on div "Inventory" at bounding box center [47, 176] width 33 height 8
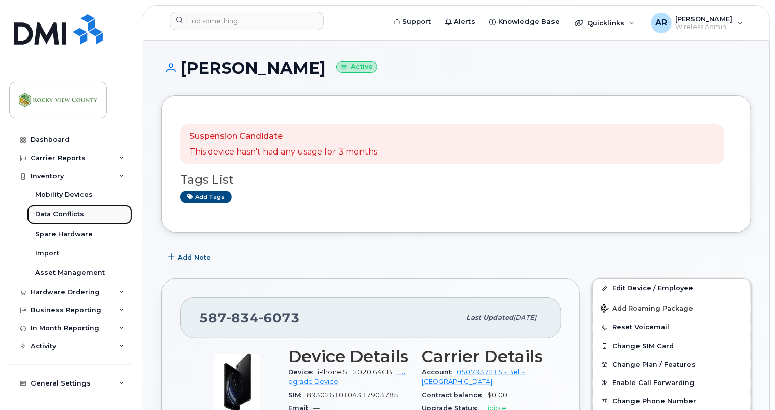
click at [68, 217] on div "Data Conflicts" at bounding box center [59, 213] width 49 height 9
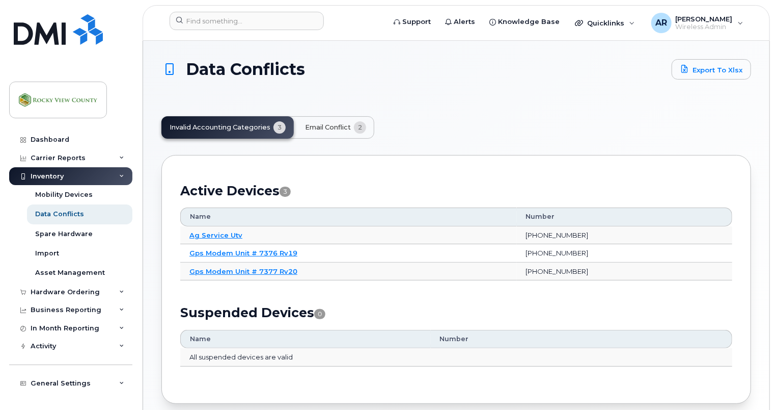
click at [328, 130] on span "Email Conflict" at bounding box center [328, 127] width 46 height 8
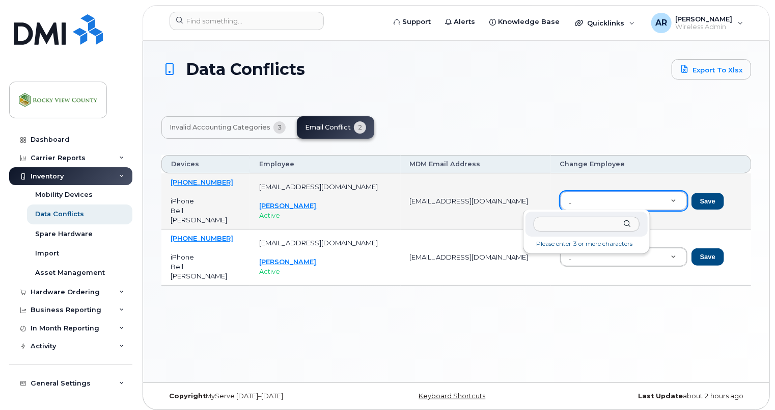
click at [574, 224] on input "text" at bounding box center [587, 223] width 106 height 15
type input "r"
click at [185, 178] on link "[PHONE_NUMBER]" at bounding box center [202, 182] width 63 height 8
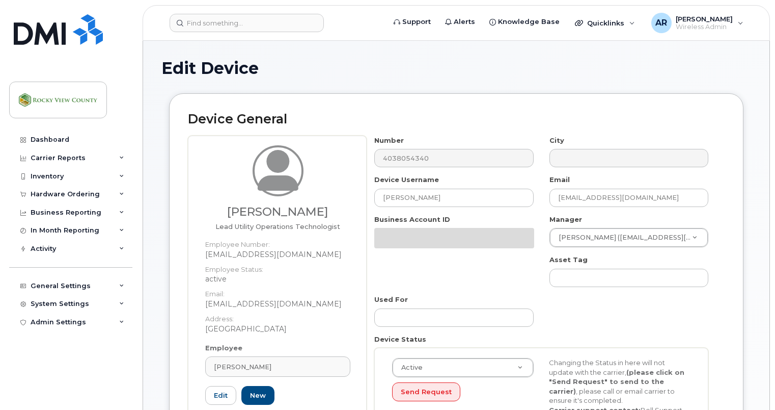
select select "29629309"
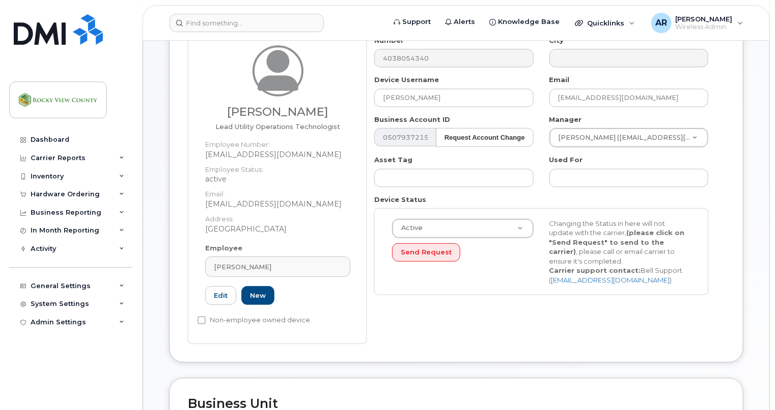
scroll to position [102, 0]
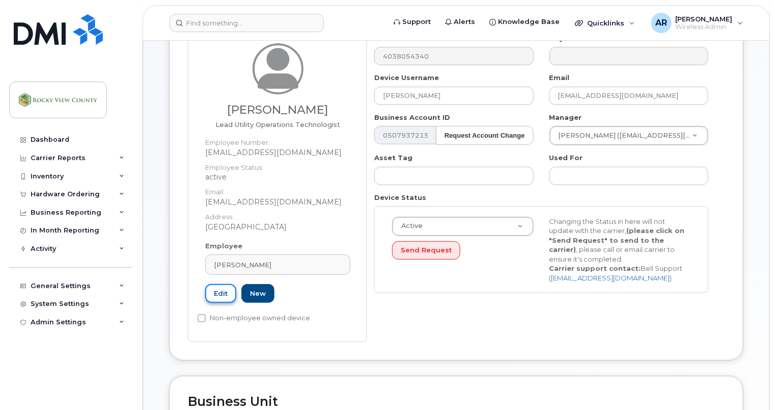
click at [210, 293] on link "Edit" at bounding box center [220, 293] width 31 height 19
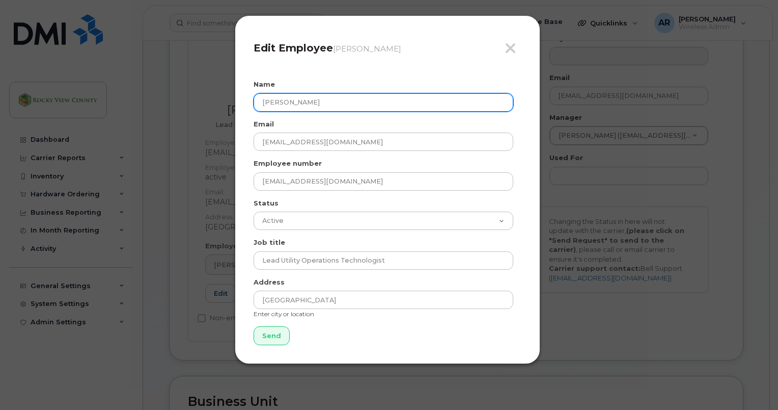
drag, startPoint x: 339, startPoint y: 98, endPoint x: 251, endPoint y: 100, distance: 88.1
click at [251, 100] on div "Close Edit Employee Desiree Vetter Name Desiree Vetter Email dvetter@rockyview.…" at bounding box center [388, 189] width 306 height 348
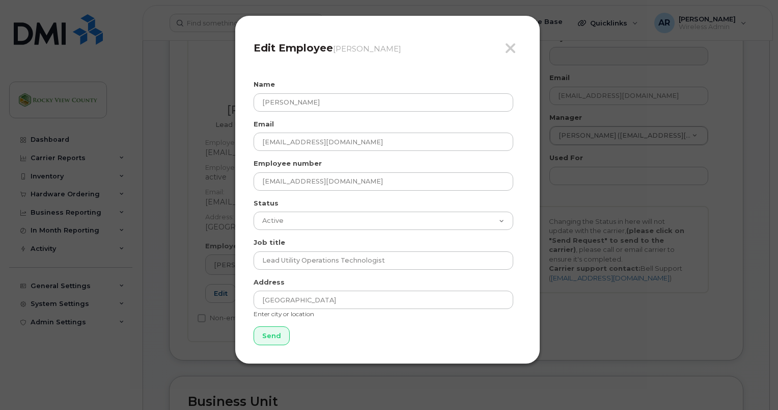
click at [250, 100] on div "Close Edit Employee Desiree Vetter Name Desiree Vetter Email dvetter@rockyview.…" at bounding box center [388, 189] width 306 height 348
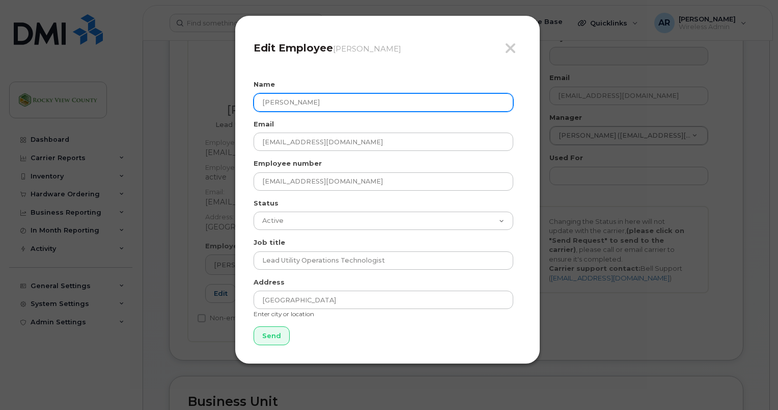
drag, startPoint x: 393, startPoint y: 98, endPoint x: 106, endPoint y: 73, distance: 288.3
click at [106, 73] on div "Close Edit Employee Desiree Vetter Name Desiree Vetter Email dvetter@rockyview.…" at bounding box center [389, 205] width 778 height 410
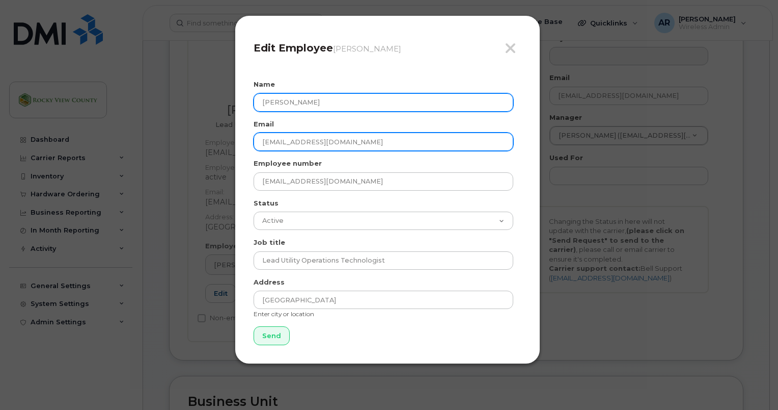
type input "[PERSON_NAME]"
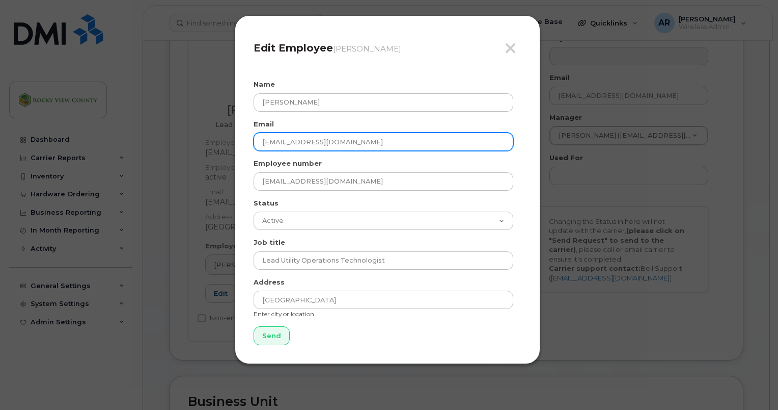
drag, startPoint x: 285, startPoint y: 144, endPoint x: 238, endPoint y: 142, distance: 46.9
click at [238, 142] on div "Close Edit Employee Desiree Vetter Name Ryan Stewart Email dvetter@rockyview.ca…" at bounding box center [388, 189] width 306 height 348
drag, startPoint x: 371, startPoint y: 146, endPoint x: 216, endPoint y: 135, distance: 155.2
click at [216, 135] on div "Close Edit Employee Desiree Vetter Name Ryan Stewart Email rstewart@rockyview.c…" at bounding box center [389, 205] width 778 height 410
type input "rstewart@rockyview.ca"
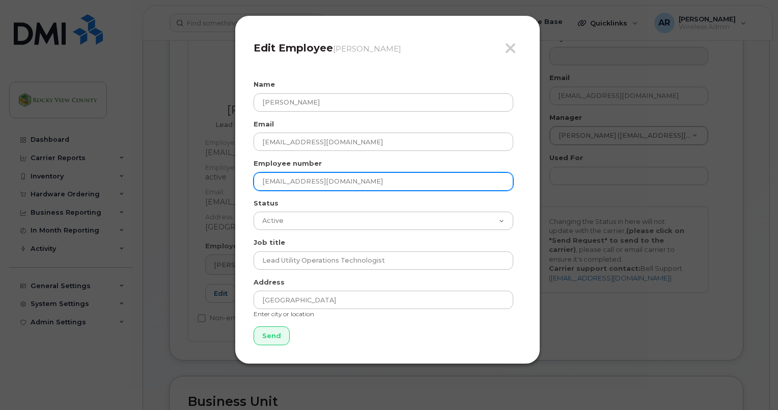
drag, startPoint x: 348, startPoint y: 182, endPoint x: 215, endPoint y: 178, distance: 133.5
click at [215, 178] on div "Close Edit Employee Desiree Vetter Name Ryan Stewart Email rstewart@rockyview.c…" at bounding box center [389, 205] width 778 height 410
paste input "rstewart"
type input "rstewart@rockyview.ca"
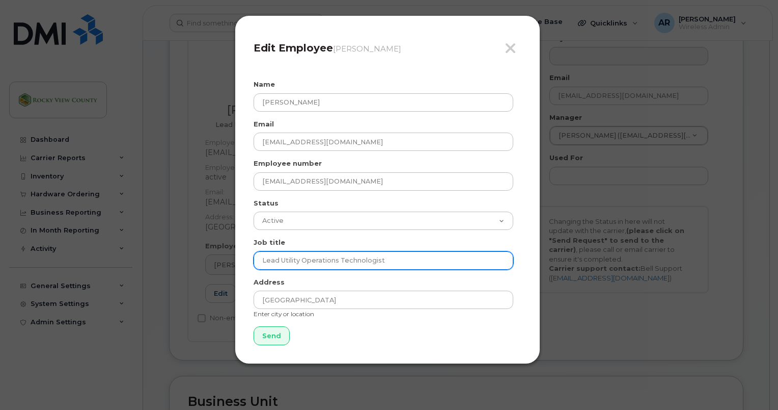
drag, startPoint x: 400, startPoint y: 264, endPoint x: 140, endPoint y: 253, distance: 260.5
click at [140, 253] on div "Close Edit Employee Desiree Vetter Name Ryan Stewart Email rstewart@rockyview.c…" at bounding box center [389, 205] width 778 height 410
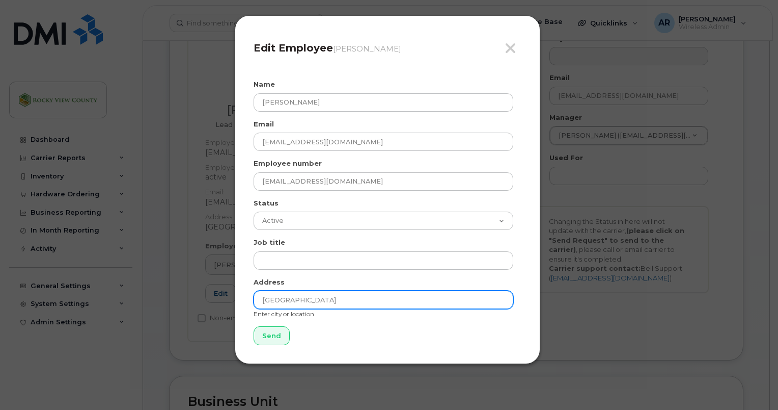
drag, startPoint x: 308, startPoint y: 300, endPoint x: 169, endPoint y: 291, distance: 139.3
click at [169, 291] on div "Close Edit Employee Desiree Vetter Name Ryan Stewart Email rstewart@rockyview.c…" at bounding box center [389, 205] width 778 height 410
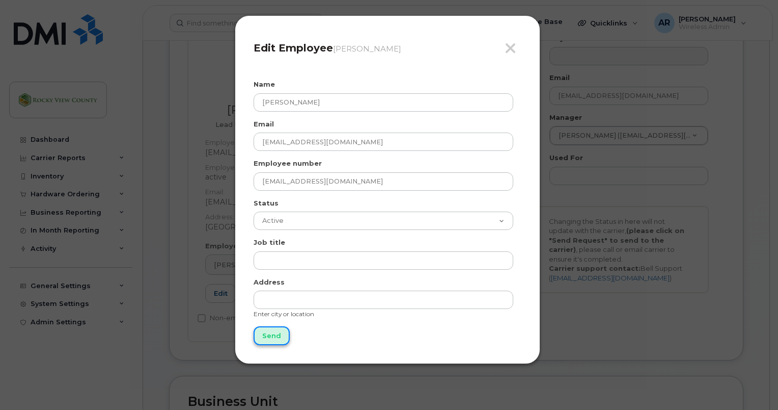
click at [262, 334] on input "Send" at bounding box center [272, 335] width 36 height 19
type input "Send"
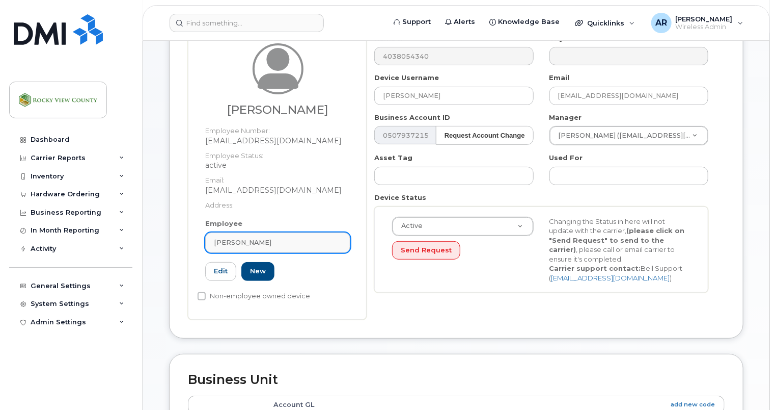
click at [306, 247] on div "Desiree Vetter" at bounding box center [278, 242] width 128 height 10
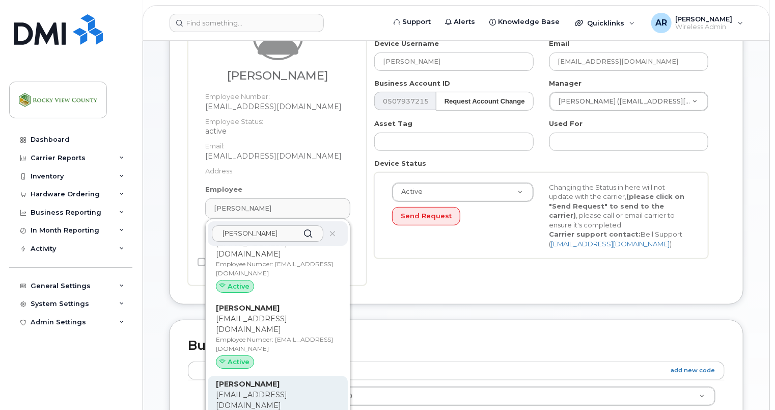
scroll to position [153, 0]
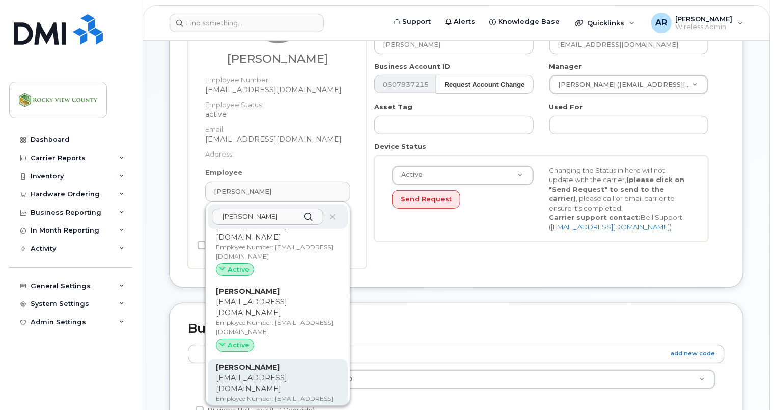
type input "ryan"
click at [256, 372] on p "rstewart@rockyview.ca" at bounding box center [278, 382] width 124 height 21
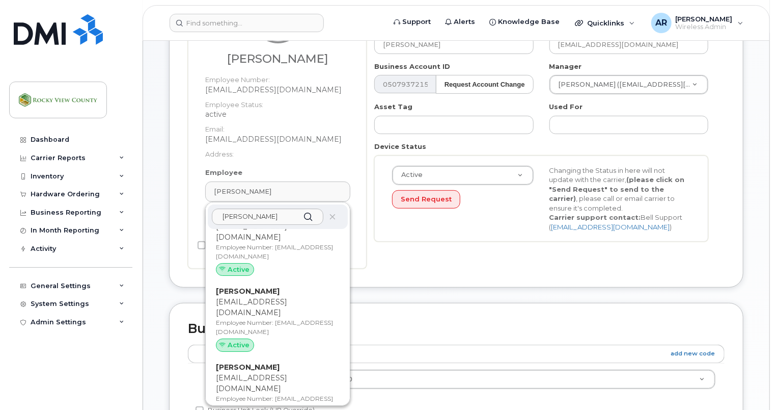
type input "rstewart@rockyview.ca"
type input "Ryan Stewart"
type input "rstewart@rockyview.ca"
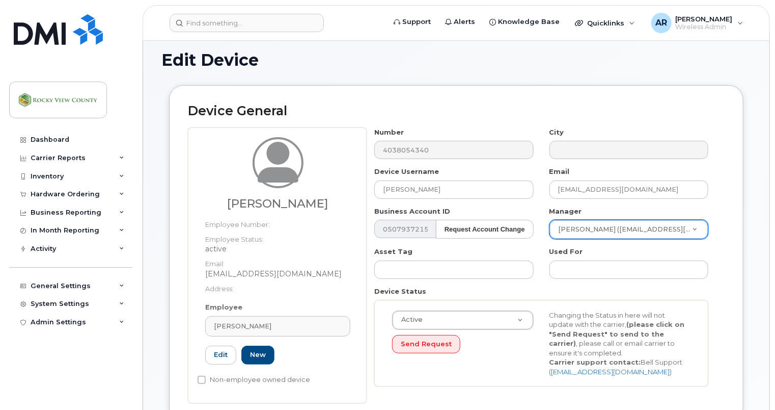
scroll to position [0, 0]
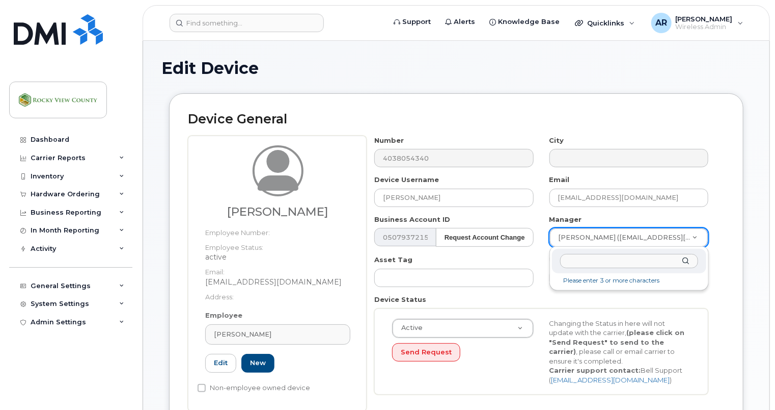
click at [617, 254] on input "text" at bounding box center [629, 261] width 138 height 15
type input "mason"
type input "2340334"
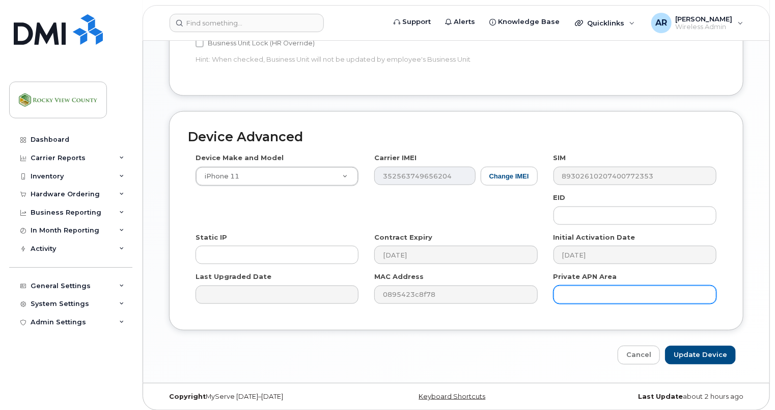
scroll to position [512, 0]
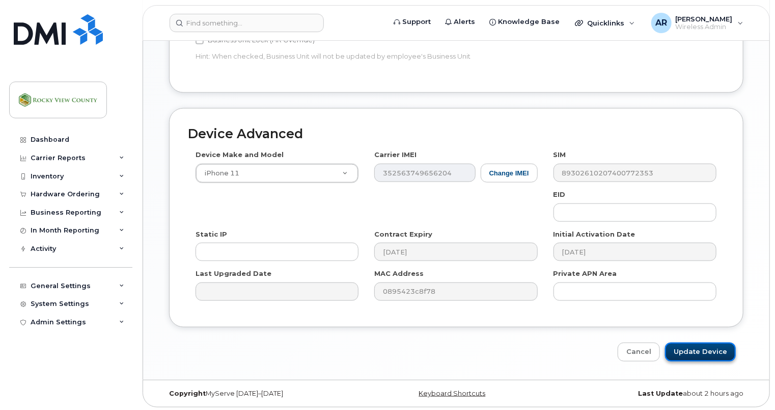
click at [722, 353] on input "Update Device" at bounding box center [700, 351] width 71 height 19
type input "Saving..."
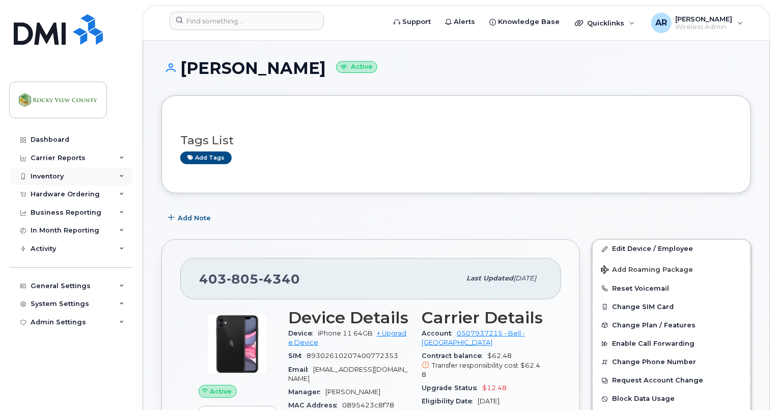
click at [90, 178] on div "Inventory" at bounding box center [70, 176] width 123 height 18
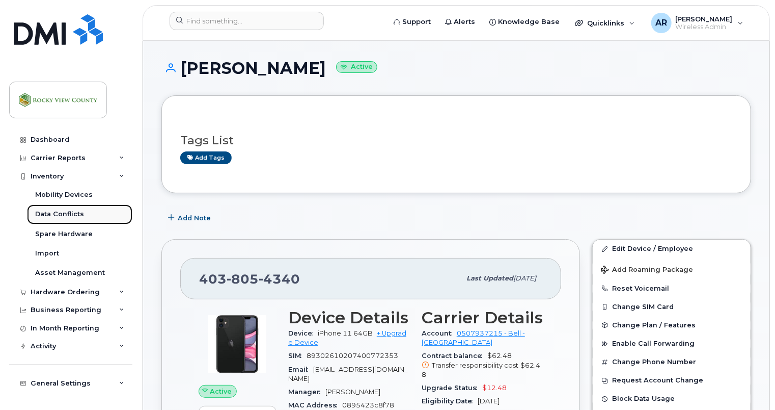
click at [63, 211] on div "Data Conflicts" at bounding box center [59, 213] width 49 height 9
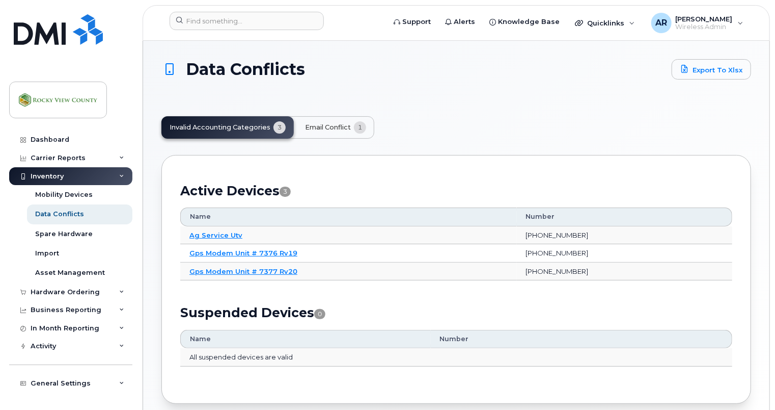
click at [313, 124] on span "Email Conflict" at bounding box center [328, 127] width 46 height 8
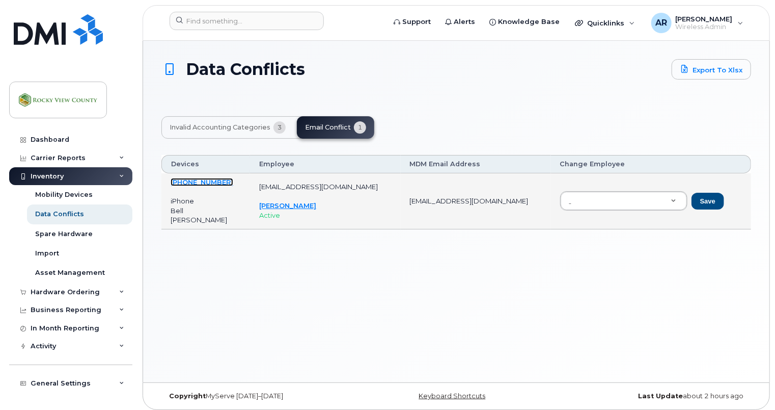
click at [198, 180] on link "[PHONE_NUMBER]" at bounding box center [202, 182] width 63 height 8
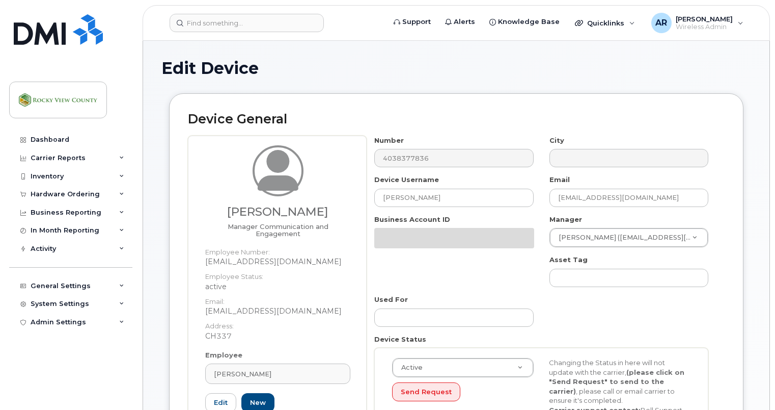
select select "29629307"
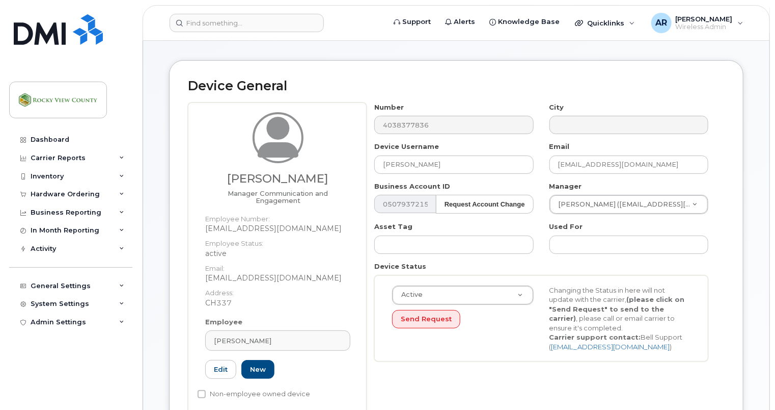
scroll to position [51, 0]
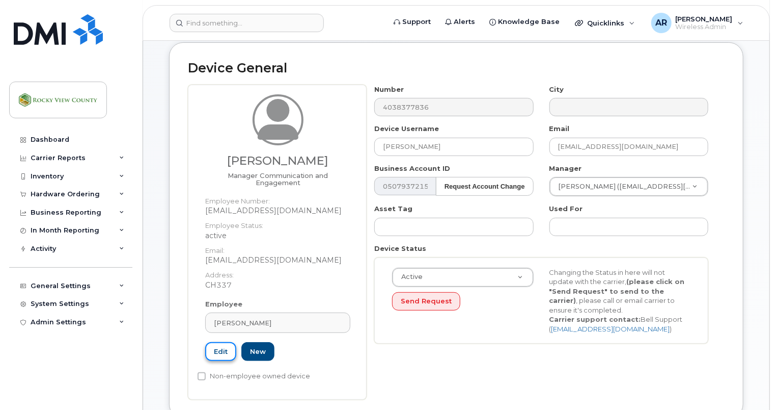
click at [224, 348] on link "Edit" at bounding box center [220, 351] width 31 height 19
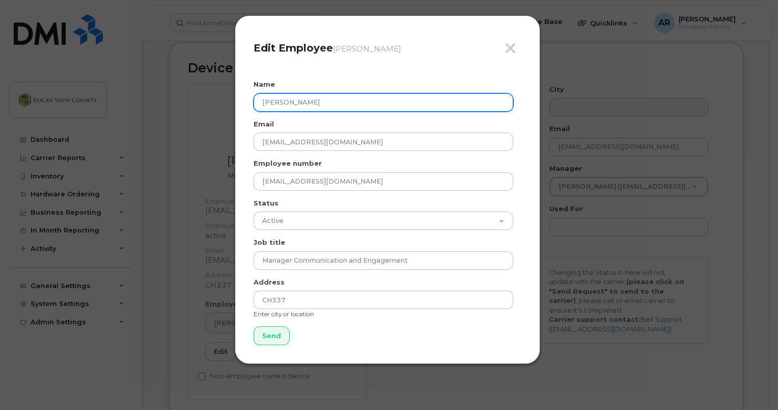
drag, startPoint x: 323, startPoint y: 99, endPoint x: 197, endPoint y: 107, distance: 126.1
click at [197, 107] on div "Close Edit Employee [PERSON_NAME] Name [PERSON_NAME] Email [EMAIL_ADDRESS][DOMA…" at bounding box center [389, 205] width 778 height 410
paste input "[PERSON_NAME]"
type input "[PERSON_NAME]"
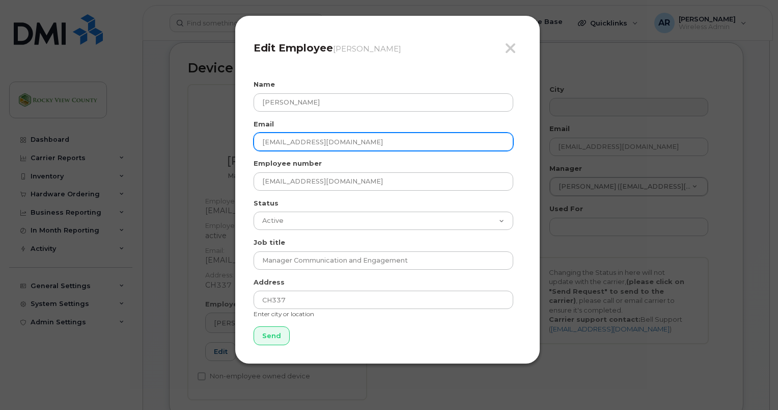
drag, startPoint x: 293, startPoint y: 140, endPoint x: 221, endPoint y: 139, distance: 72.3
click at [221, 139] on div "Close Edit Employee [PERSON_NAME] Name [PERSON_NAME] Email [EMAIL_ADDRESS][DOMA…" at bounding box center [389, 205] width 778 height 410
paste input "[EMAIL_ADDRESS][DOMAIN_NAME]"
drag, startPoint x: 394, startPoint y: 140, endPoint x: 113, endPoint y: 114, distance: 282.3
click at [113, 114] on div "Close Edit Employee [PERSON_NAME] Name [PERSON_NAME] Email [EMAIL_ADDRESS][DOMA…" at bounding box center [389, 205] width 778 height 410
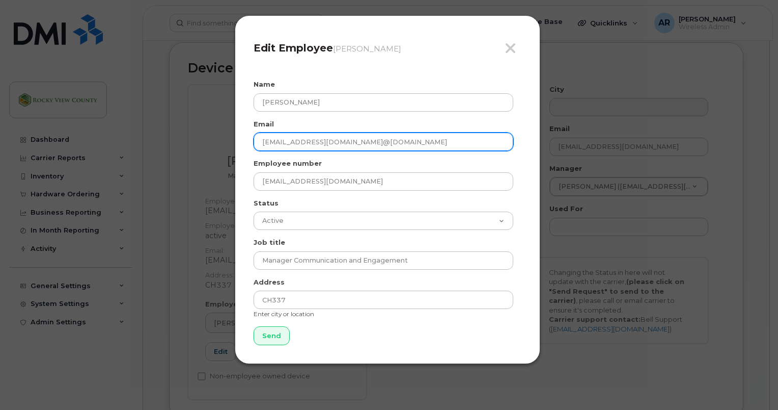
paste input "email"
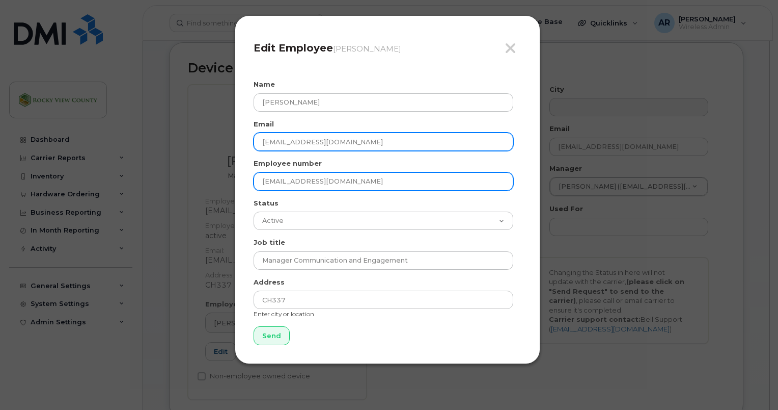
type input "[EMAIL_ADDRESS][DOMAIN_NAME]"
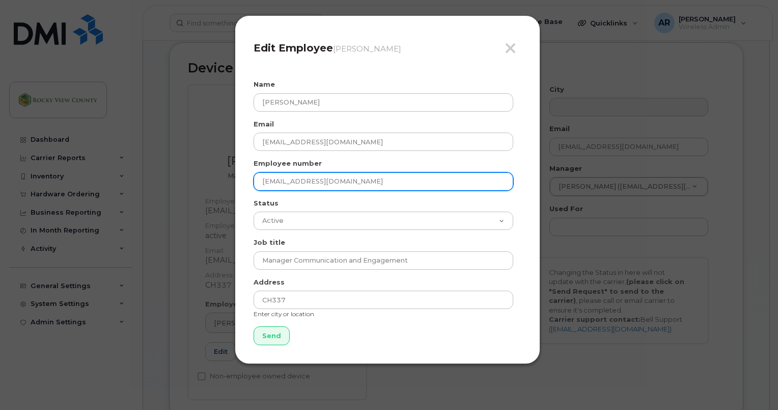
drag, startPoint x: 361, startPoint y: 184, endPoint x: 111, endPoint y: 155, distance: 251.8
click at [111, 155] on div "Close Edit Employee [PERSON_NAME] Name [PERSON_NAME] Email [EMAIL_ADDRESS][DOMA…" at bounding box center [389, 205] width 778 height 410
paste input "ABates"
type input "[EMAIL_ADDRESS][DOMAIN_NAME]"
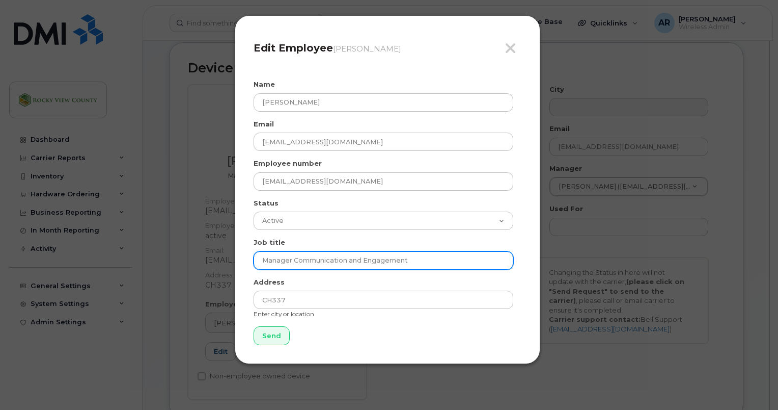
drag, startPoint x: 435, startPoint y: 266, endPoint x: 113, endPoint y: 236, distance: 323.4
click at [113, 236] on div "Close Edit Employee Candace Denison Name Allison Bates Email ABates@rockyview.c…" at bounding box center [389, 205] width 778 height 410
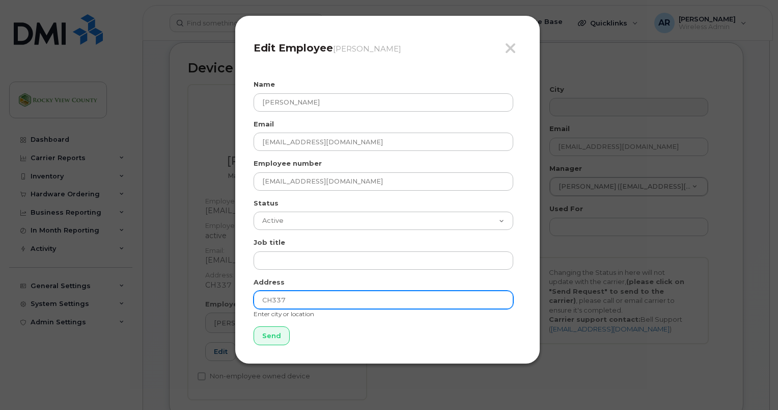
drag, startPoint x: 298, startPoint y: 295, endPoint x: 217, endPoint y: 291, distance: 81.1
click at [217, 291] on div "Close Edit Employee Candace Denison Name Allison Bates Email ABates@rockyview.c…" at bounding box center [389, 205] width 778 height 410
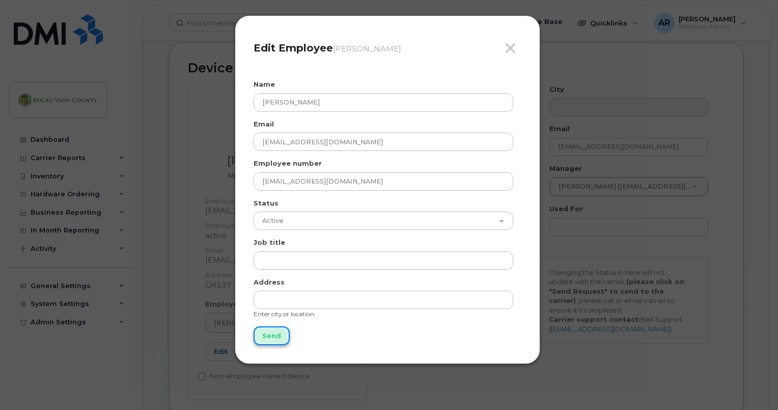
click at [268, 335] on input "Send" at bounding box center [272, 335] width 36 height 19
type input "Send"
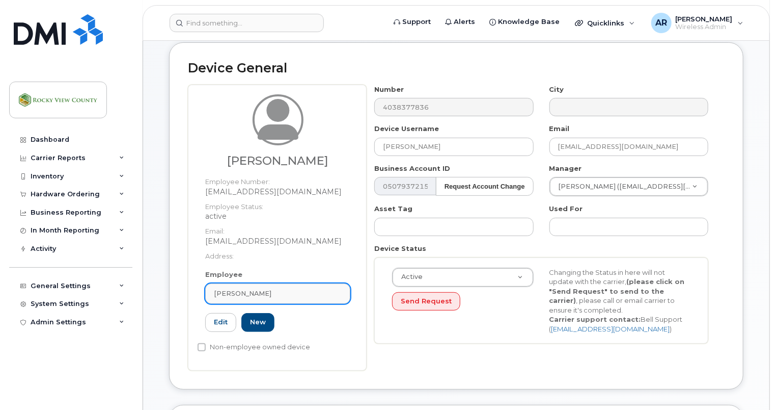
click at [278, 296] on div "[PERSON_NAME]" at bounding box center [278, 293] width 128 height 10
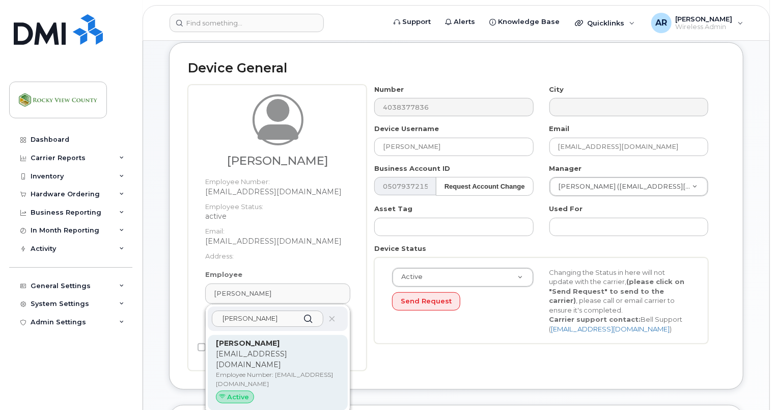
type input "bates"
click at [267, 341] on p "[PERSON_NAME]" at bounding box center [278, 343] width 124 height 11
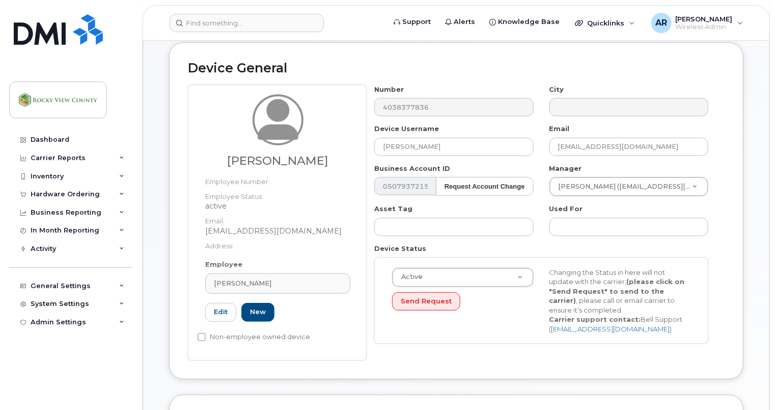
type input "[EMAIL_ADDRESS][DOMAIN_NAME]"
type input "[PERSON_NAME]"
type input "[EMAIL_ADDRESS][DOMAIN_NAME]"
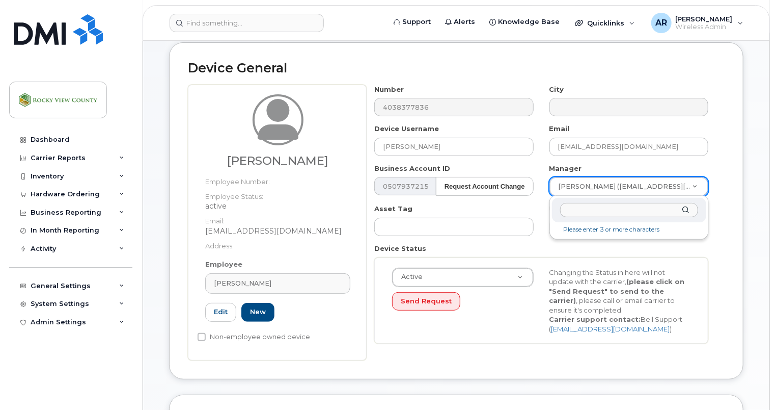
click at [614, 210] on input "text" at bounding box center [629, 210] width 138 height 15
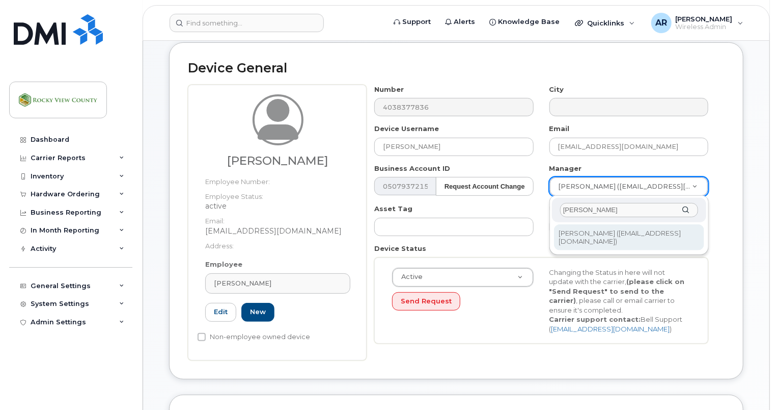
type input "workman"
type input "2972178"
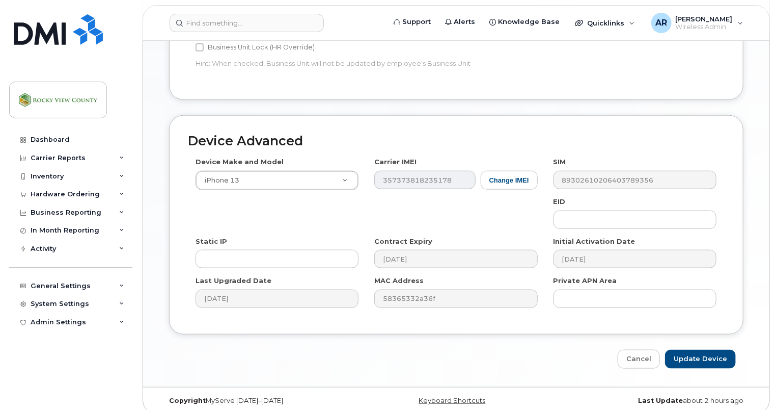
scroll to position [512, 0]
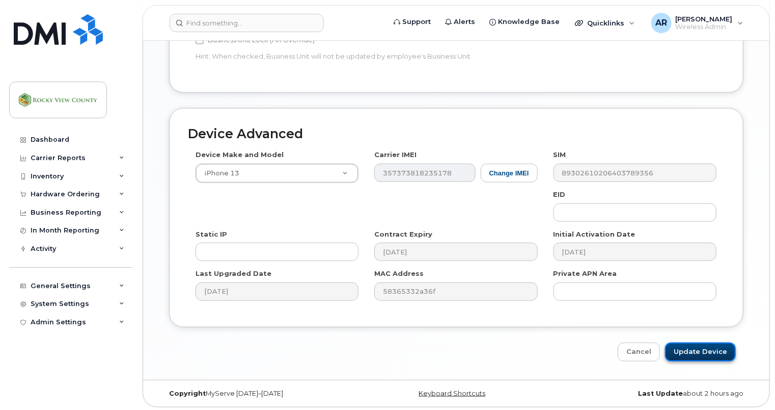
click at [695, 343] on input "Update Device" at bounding box center [700, 351] width 71 height 19
type input "Saving..."
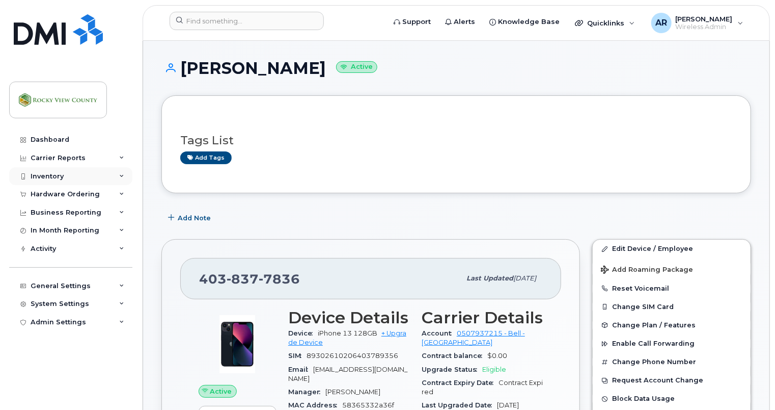
click at [67, 177] on div "Inventory" at bounding box center [70, 176] width 123 height 18
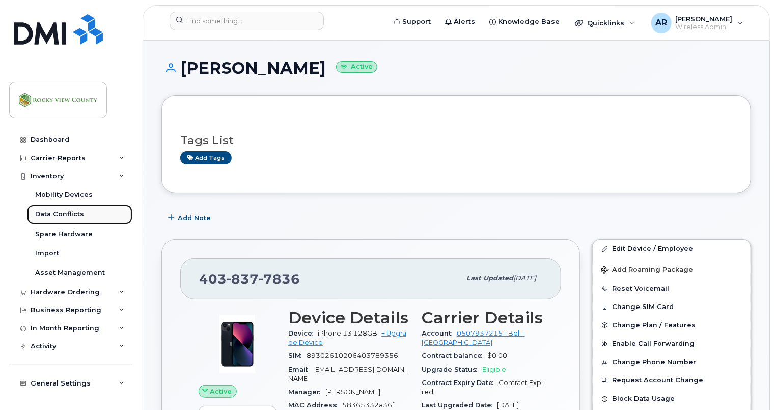
click at [68, 211] on div "Data Conflicts" at bounding box center [59, 213] width 49 height 9
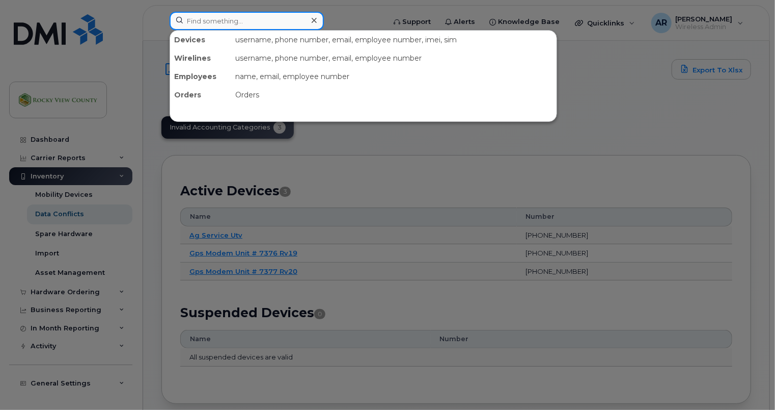
click at [218, 22] on input at bounding box center [247, 21] width 154 height 18
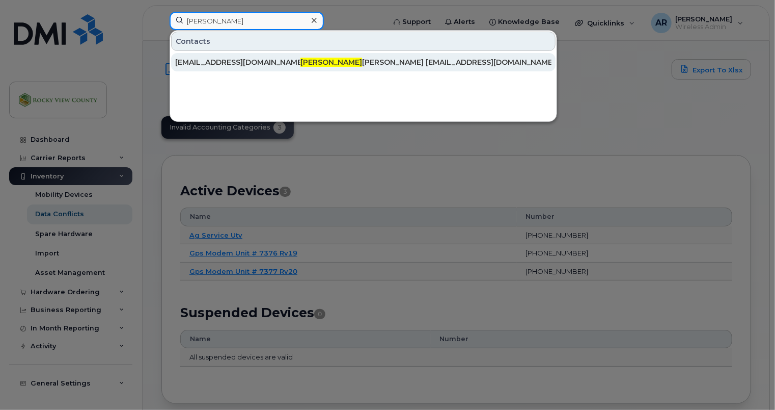
type input "[PERSON_NAME]"
click at [227, 59] on div "[EMAIL_ADDRESS][DOMAIN_NAME]" at bounding box center [237, 62] width 125 height 10
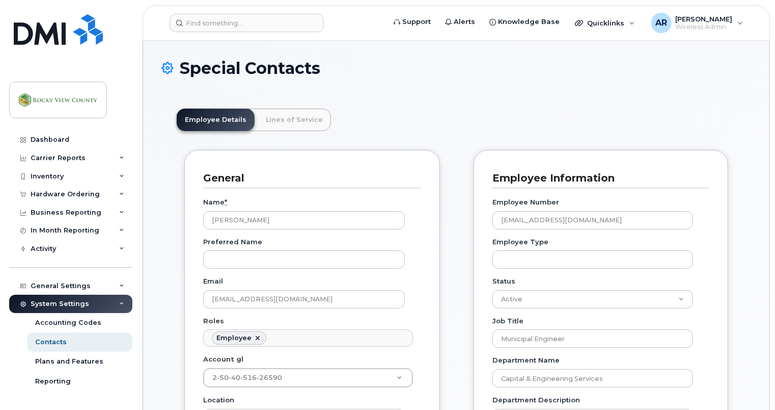
scroll to position [31, 0]
click at [211, 20] on input at bounding box center [247, 23] width 154 height 18
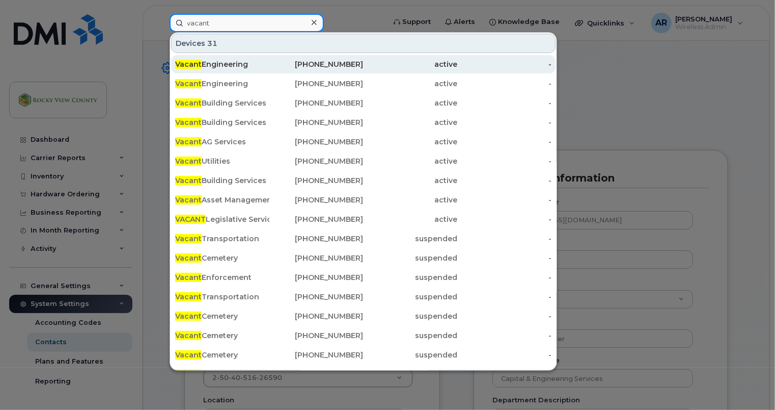
type input "vacant"
click at [230, 68] on div "Vacant Engineering" at bounding box center [222, 64] width 94 height 10
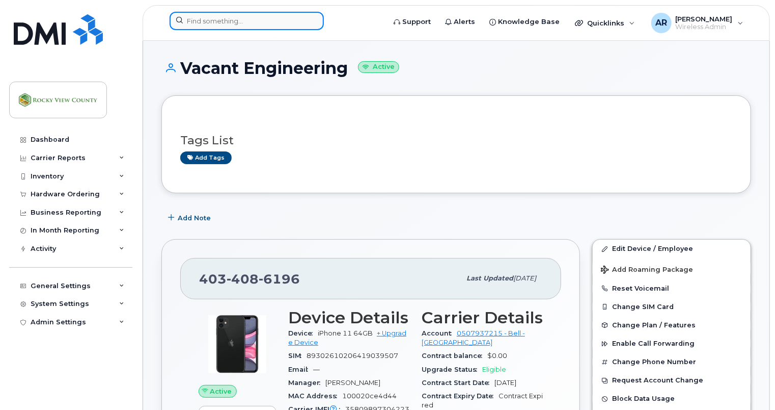
click at [241, 12] on input at bounding box center [247, 21] width 154 height 18
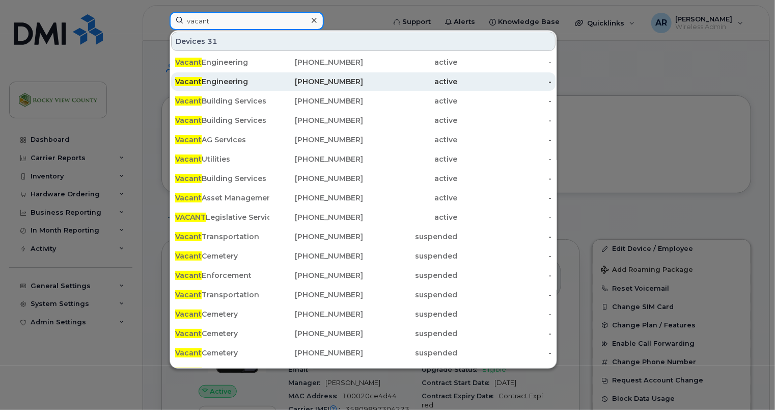
type input "vacant"
click at [265, 73] on div "Vacant Engineering" at bounding box center [222, 81] width 94 height 18
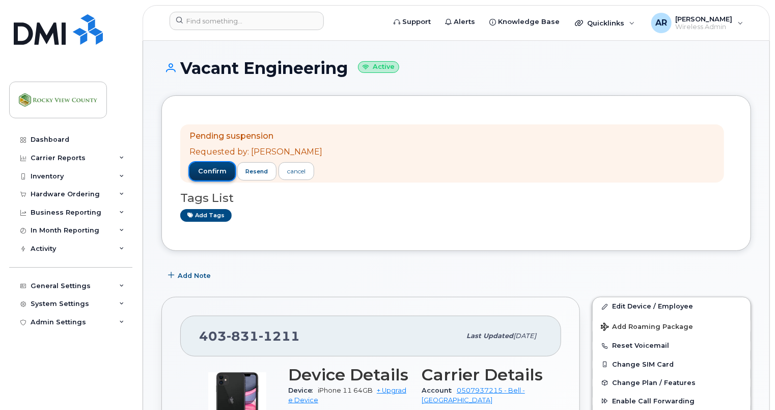
click at [209, 168] on span "confirm" at bounding box center [212, 171] width 29 height 9
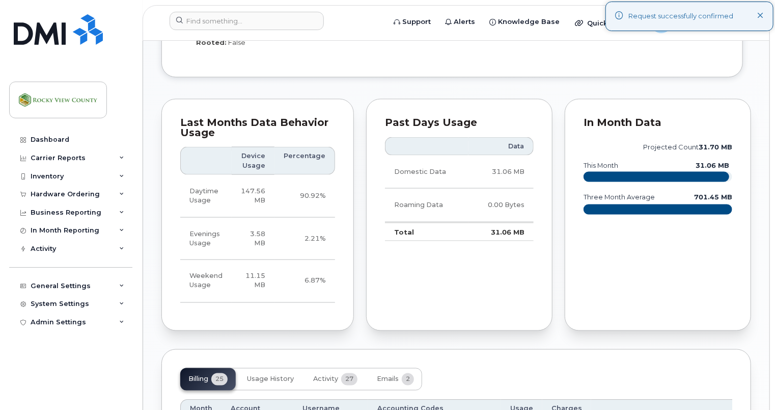
scroll to position [968, 0]
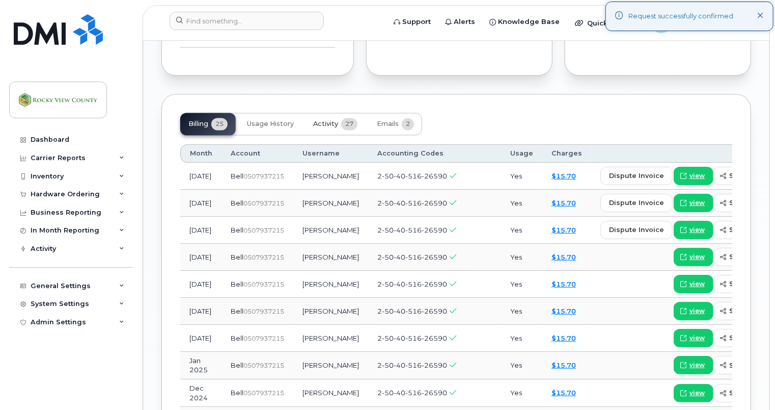
click at [337, 135] on button "Activity 27" at bounding box center [335, 124] width 61 height 22
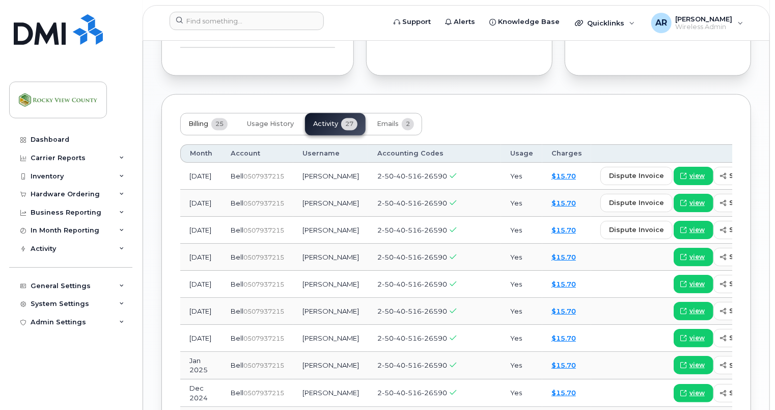
click at [209, 135] on button "Billing 25" at bounding box center [208, 124] width 56 height 22
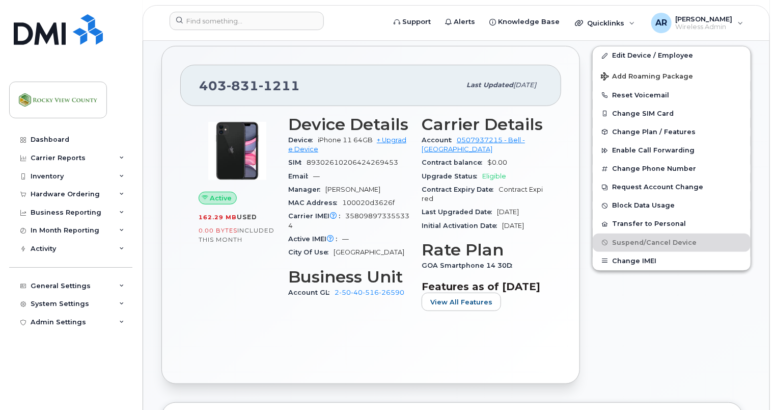
scroll to position [153, 0]
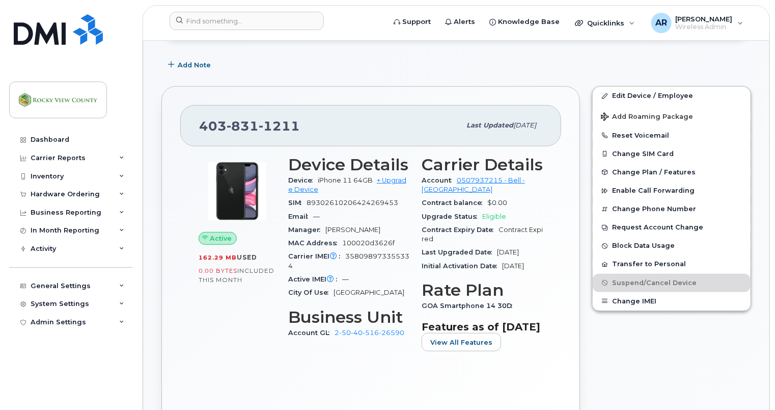
click at [228, 238] on span "Active" at bounding box center [221, 238] width 22 height 10
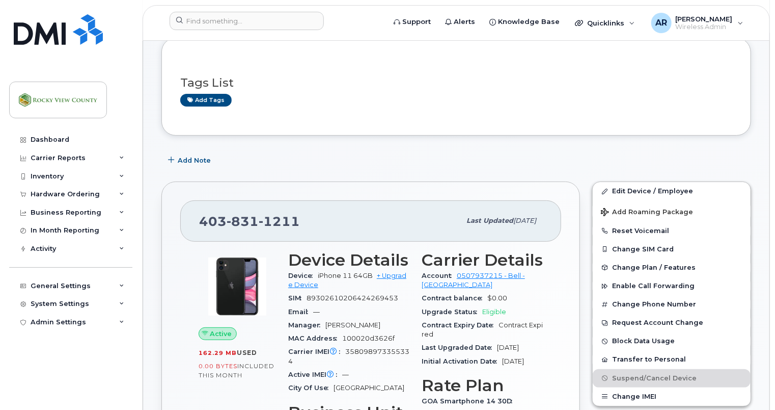
scroll to position [0, 0]
